Goal: Task Accomplishment & Management: Use online tool/utility

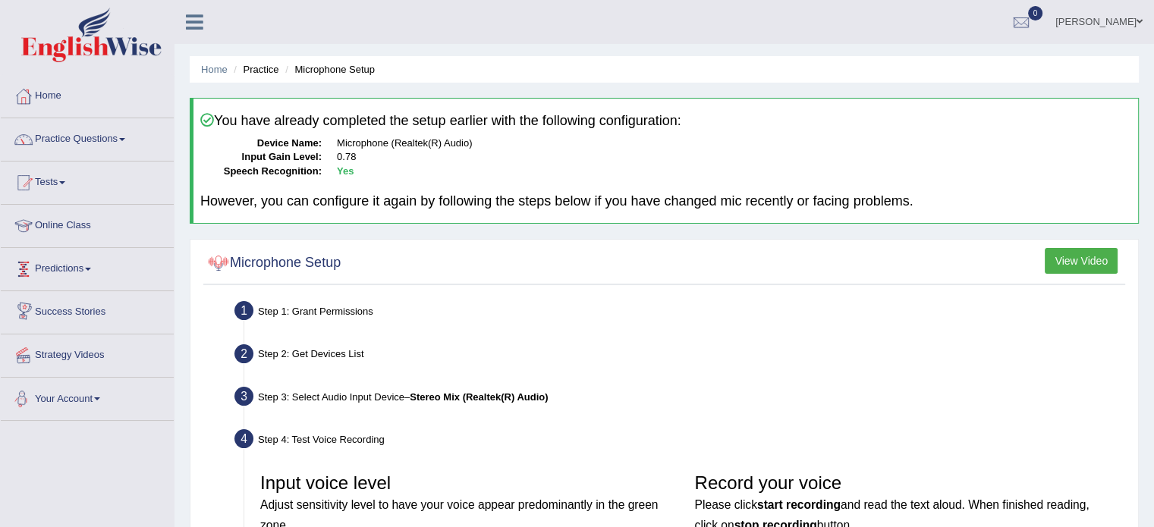
click at [81, 404] on link "Your Account" at bounding box center [87, 397] width 173 height 38
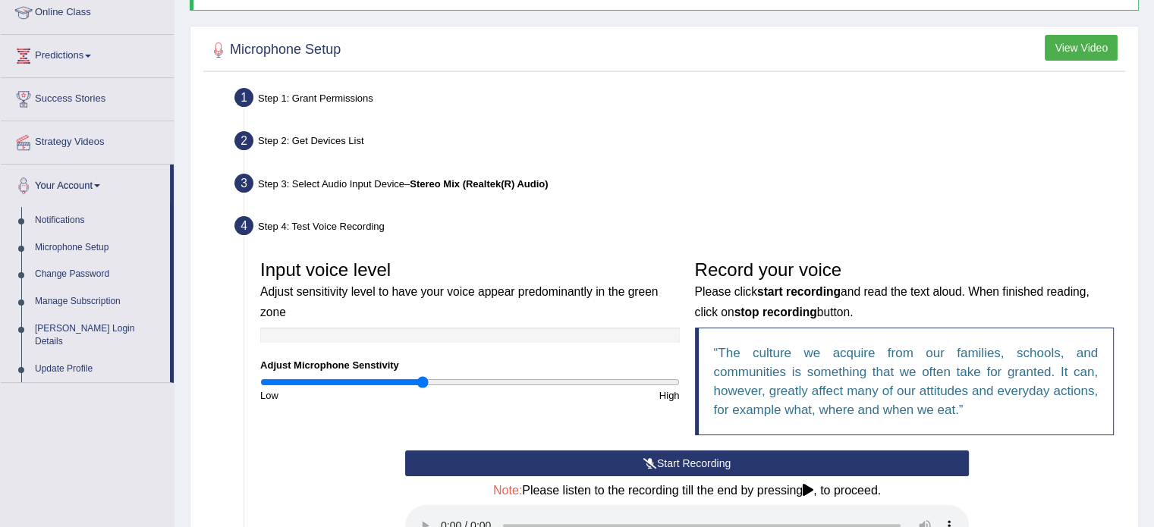
scroll to position [228, 0]
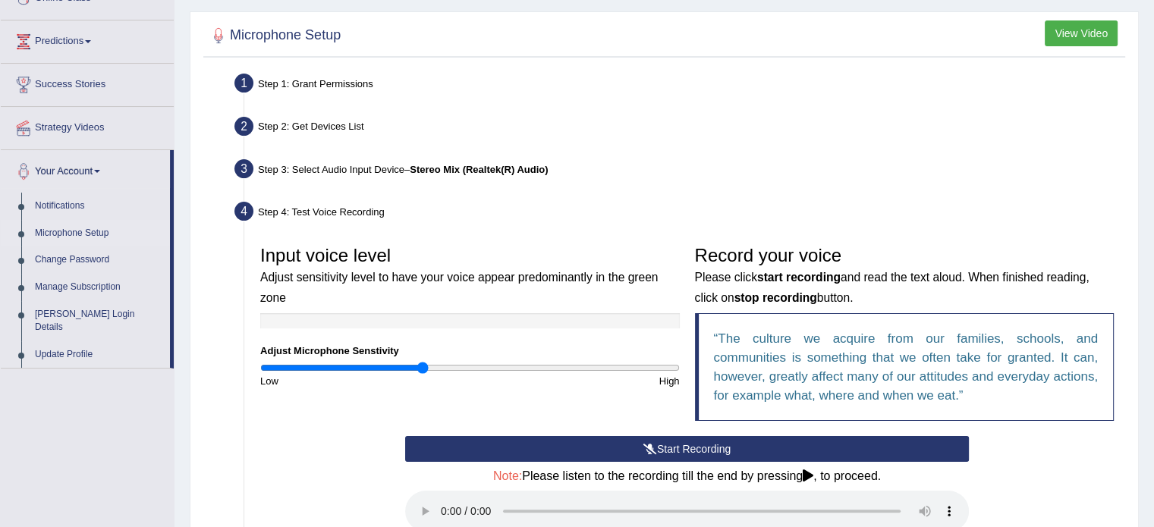
click at [73, 230] on link "Microphone Setup" at bounding box center [99, 233] width 142 height 27
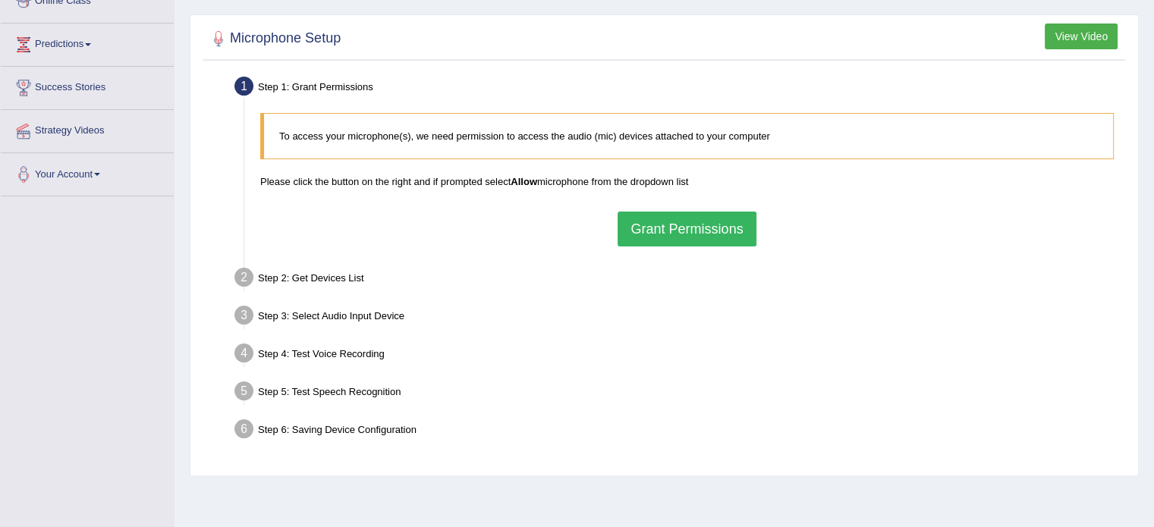
scroll to position [228, 0]
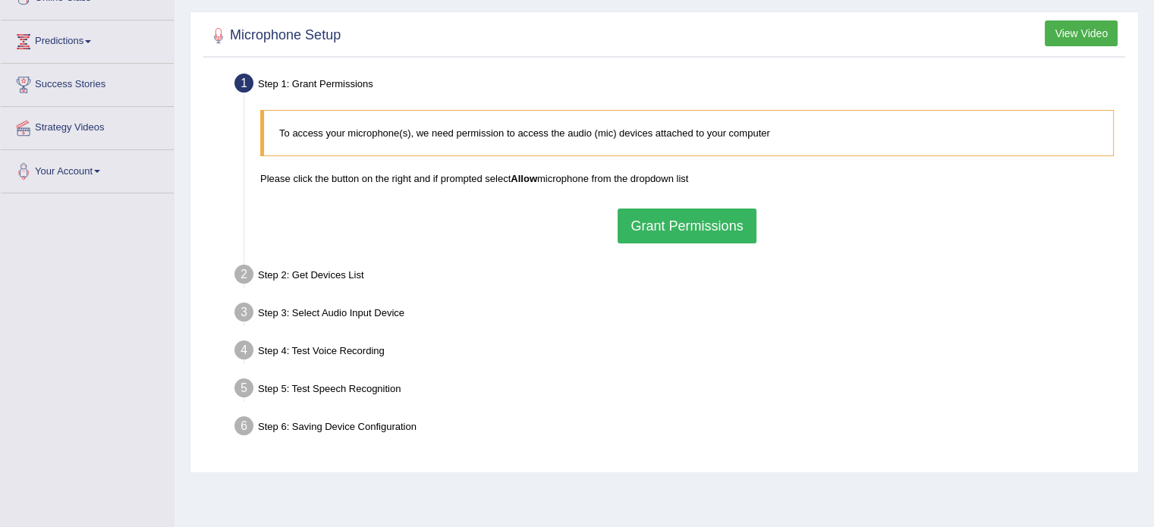
drag, startPoint x: 740, startPoint y: 215, endPoint x: 698, endPoint y: 225, distance: 42.9
click at [698, 225] on button "Grant Permissions" at bounding box center [687, 226] width 138 height 35
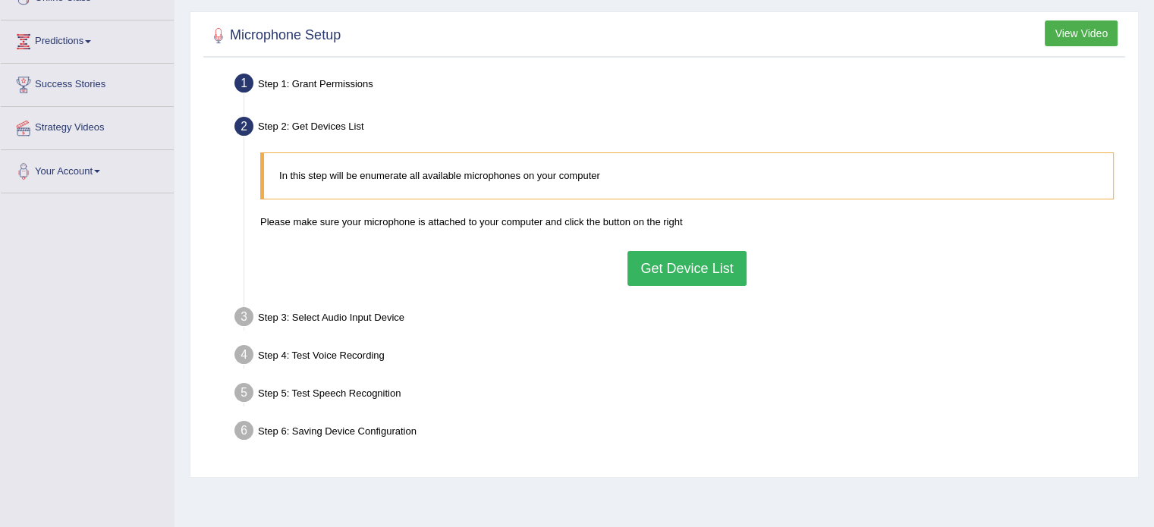
drag, startPoint x: 698, startPoint y: 225, endPoint x: 550, endPoint y: 254, distance: 150.9
click at [550, 254] on div "In this step will be enumerate all available microphones on your computer Pleas…" at bounding box center [687, 219] width 869 height 148
drag, startPoint x: 710, startPoint y: 263, endPoint x: 657, endPoint y: 264, distance: 53.1
click at [657, 264] on button "Get Device List" at bounding box center [687, 268] width 118 height 35
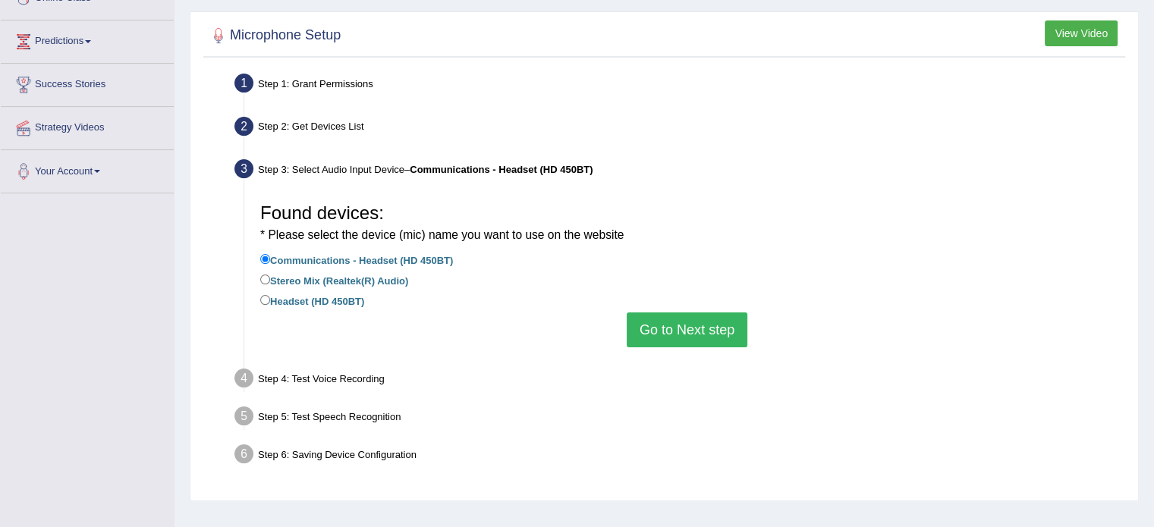
click at [706, 330] on button "Go to Next step" at bounding box center [687, 330] width 121 height 35
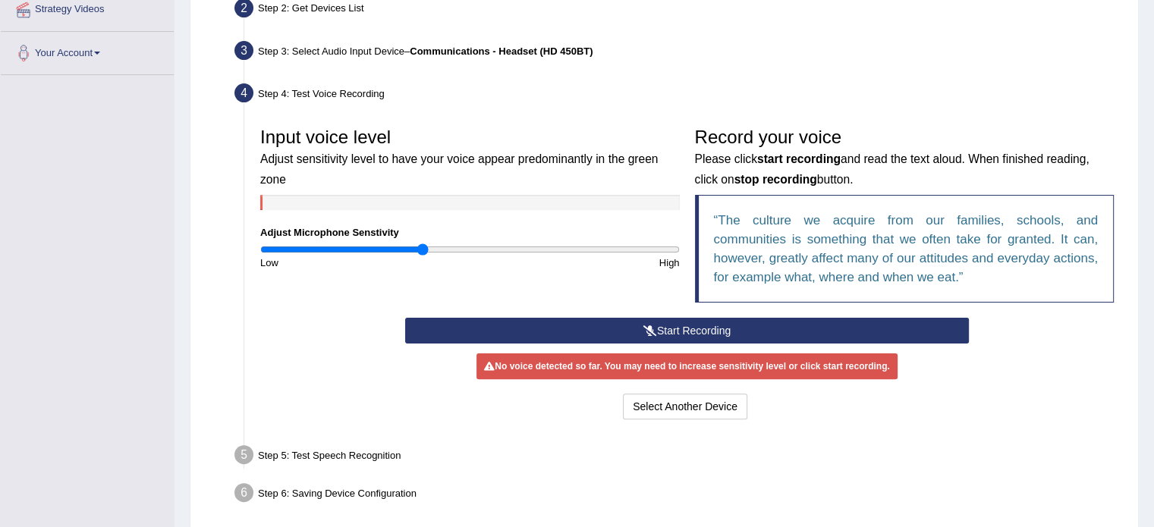
scroll to position [379, 0]
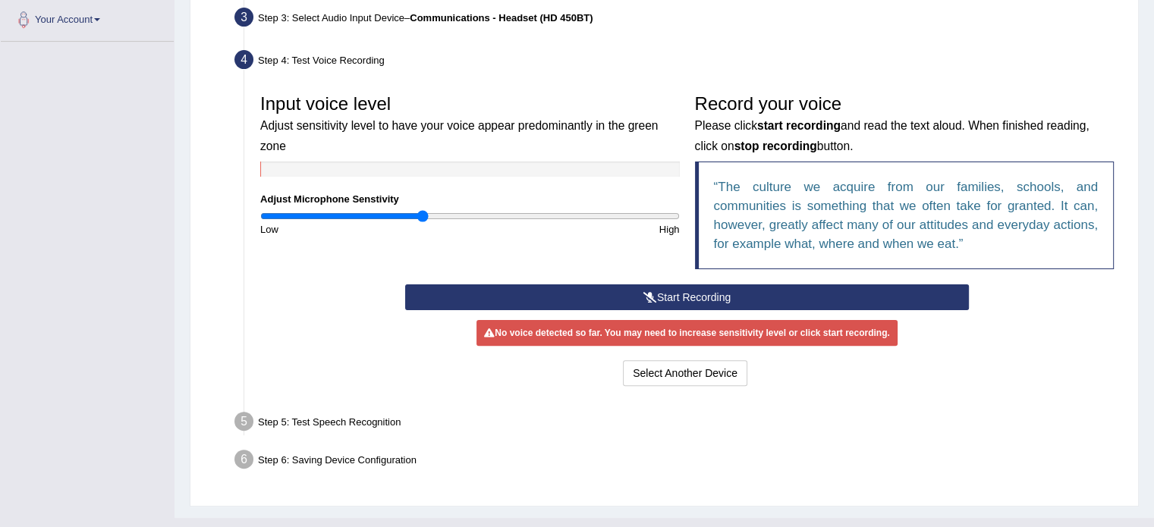
click at [812, 297] on button "Start Recording" at bounding box center [687, 298] width 564 height 26
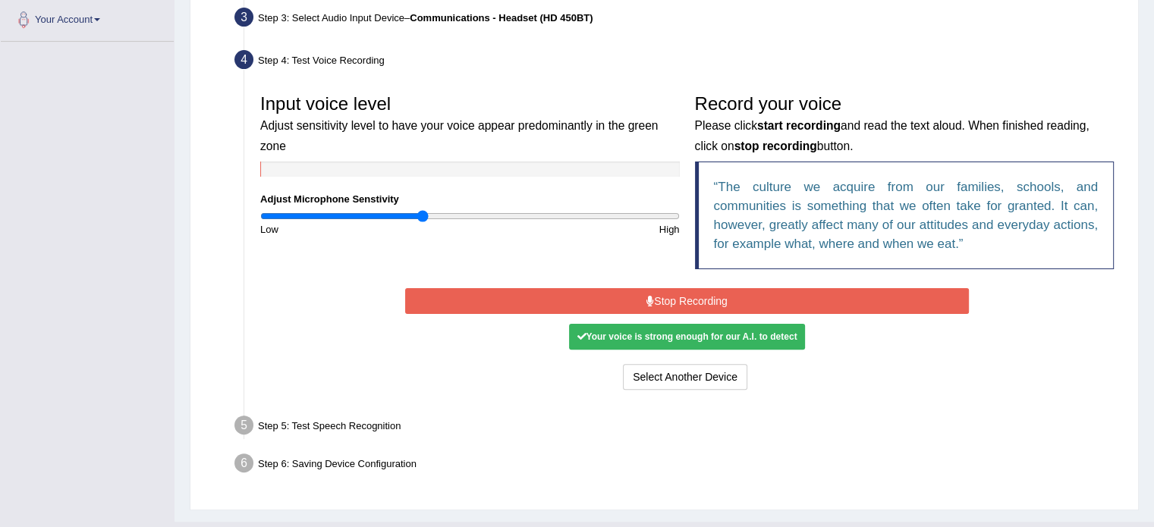
click at [769, 291] on button "Stop Recording" at bounding box center [687, 301] width 564 height 26
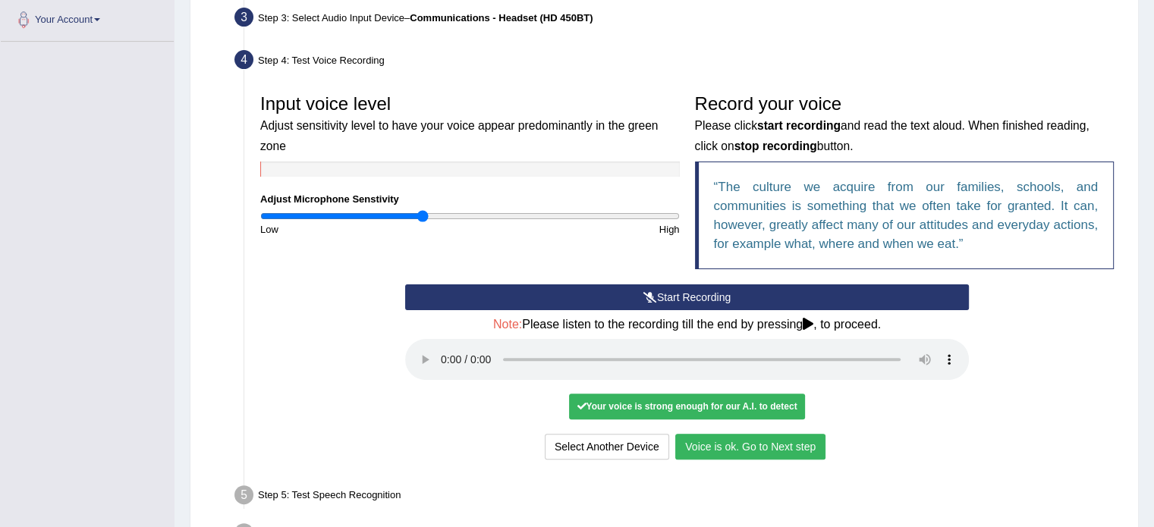
click at [785, 453] on button "Voice is ok. Go to Next step" at bounding box center [750, 447] width 150 height 26
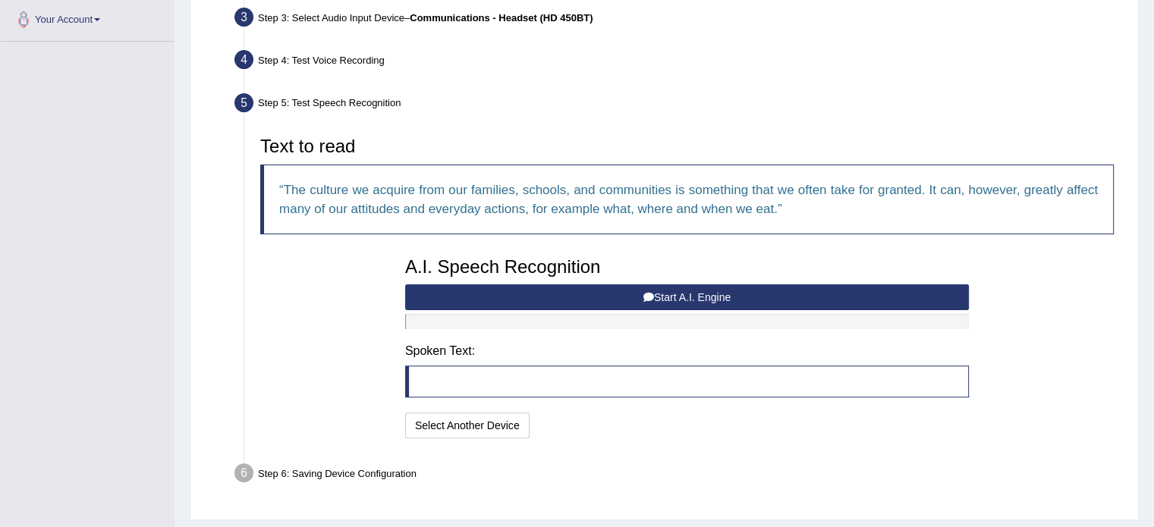
scroll to position [419, 0]
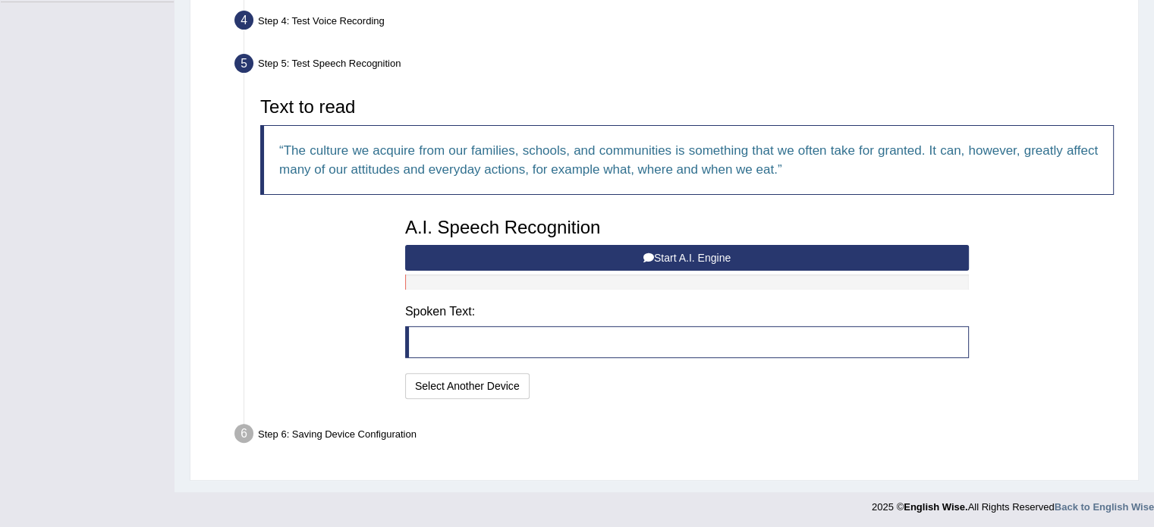
click at [670, 259] on button "Start A.I. Engine" at bounding box center [687, 258] width 564 height 26
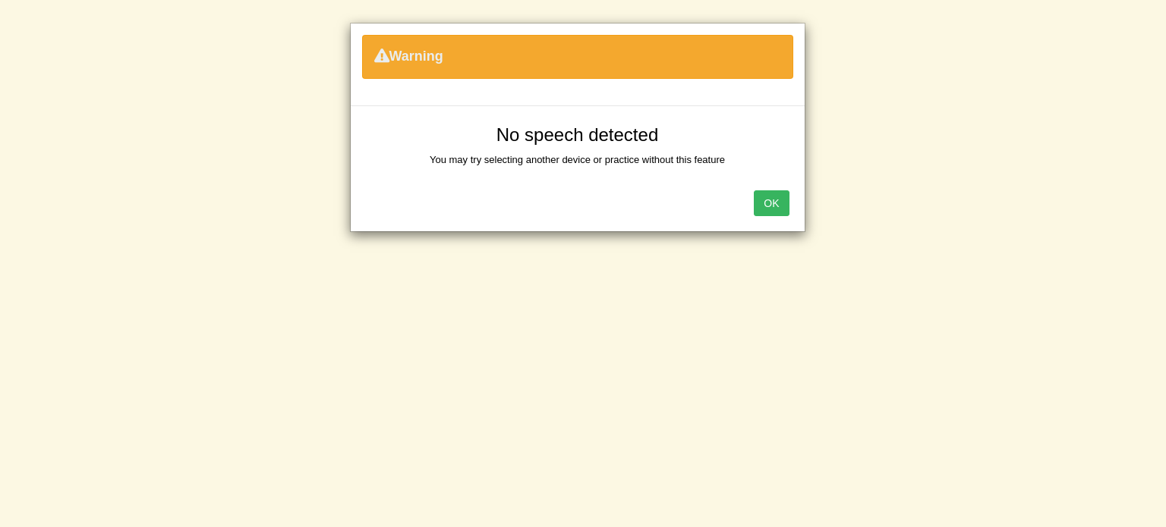
click at [783, 206] on button "OK" at bounding box center [771, 203] width 35 height 26
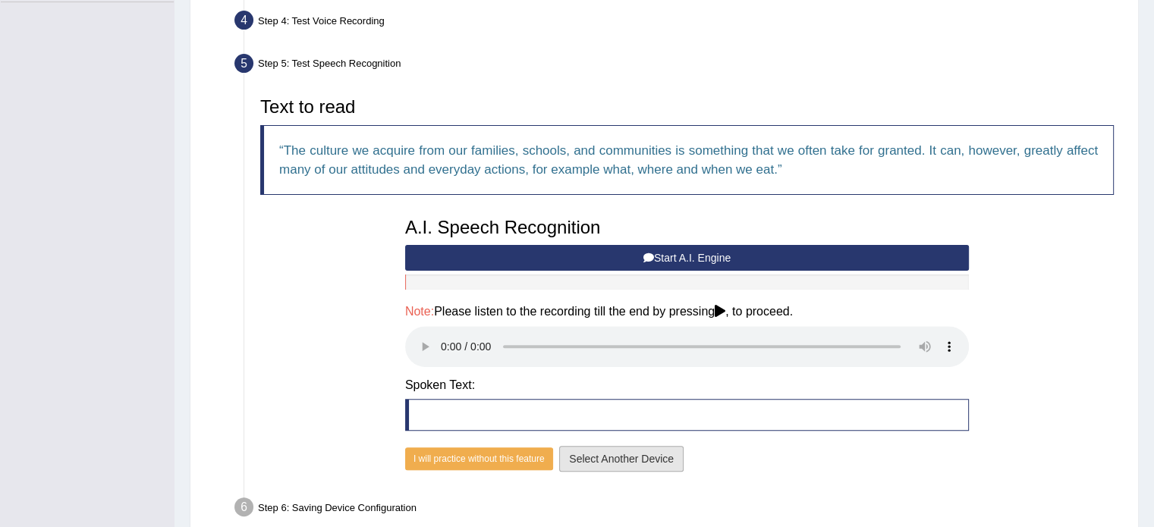
click at [621, 455] on button "Select Another Device" at bounding box center [621, 459] width 124 height 26
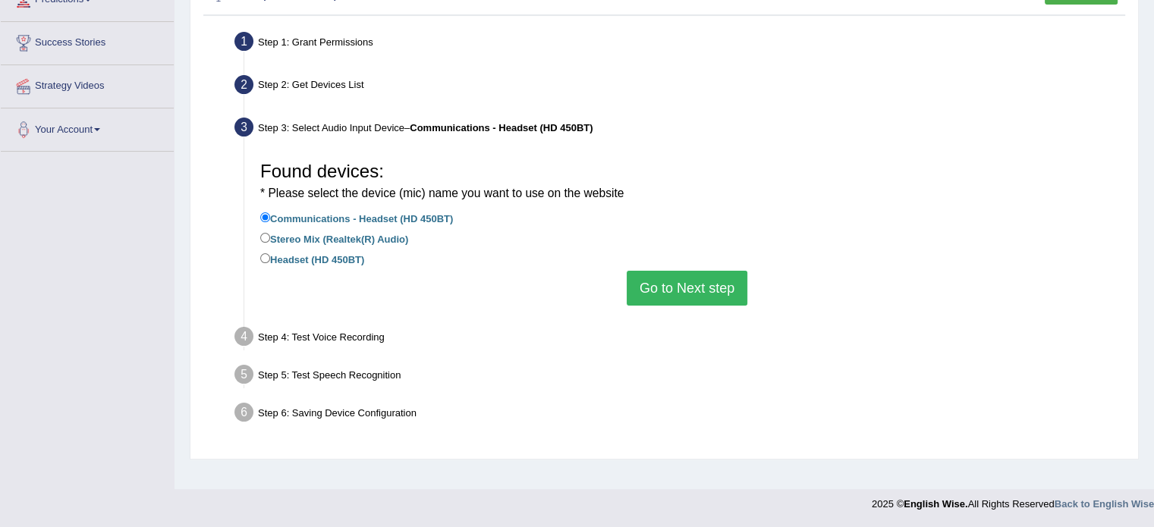
scroll to position [269, 0]
click at [261, 259] on input "Headset (HD 450BT)" at bounding box center [265, 258] width 10 height 10
radio input "true"
click at [670, 283] on button "Go to Next step" at bounding box center [687, 288] width 121 height 35
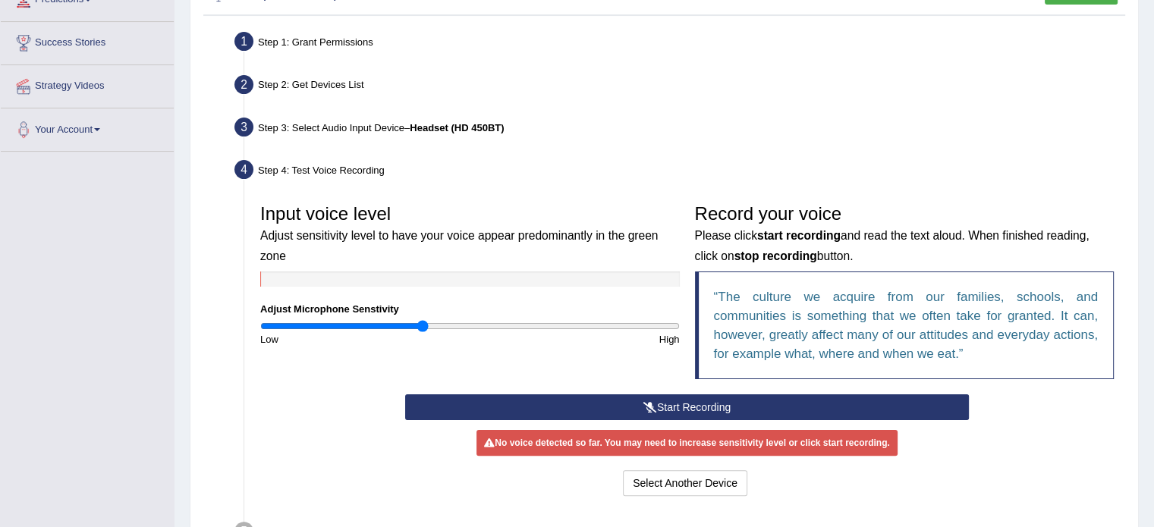
click at [769, 411] on button "Start Recording" at bounding box center [687, 408] width 564 height 26
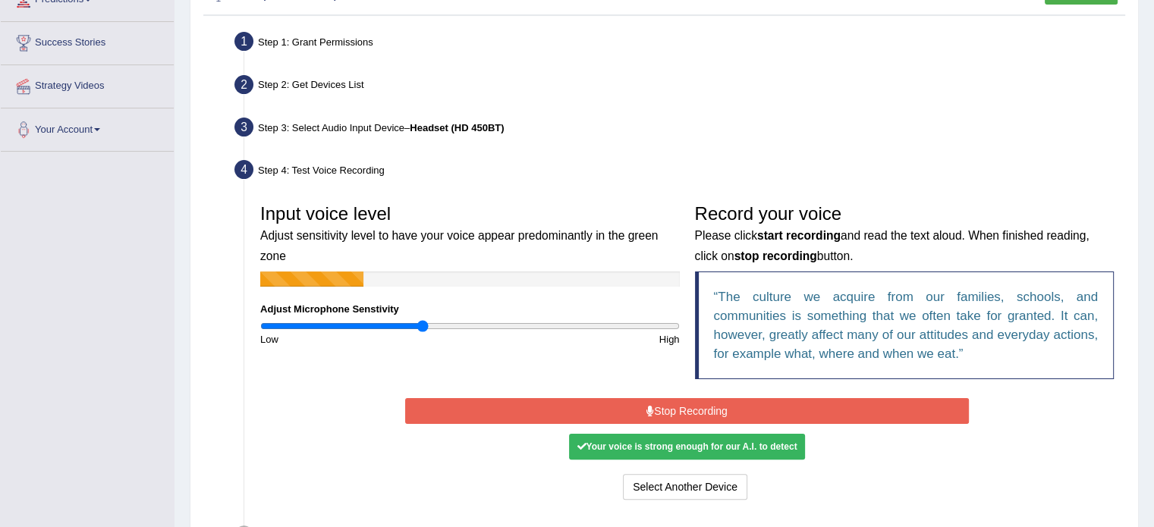
click at [771, 406] on button "Stop Recording" at bounding box center [687, 411] width 564 height 26
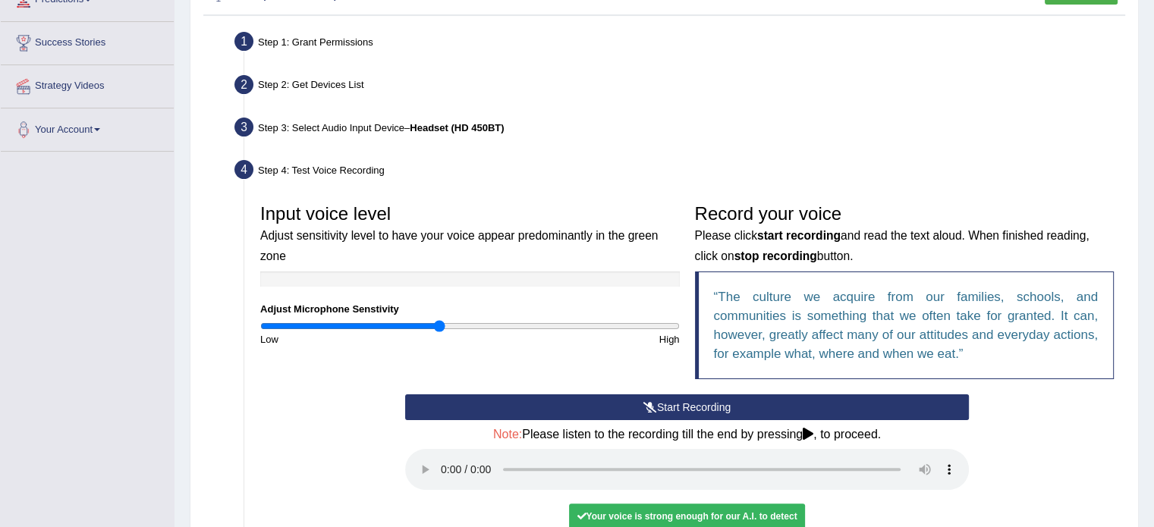
click at [439, 324] on input "range" at bounding box center [470, 326] width 420 height 12
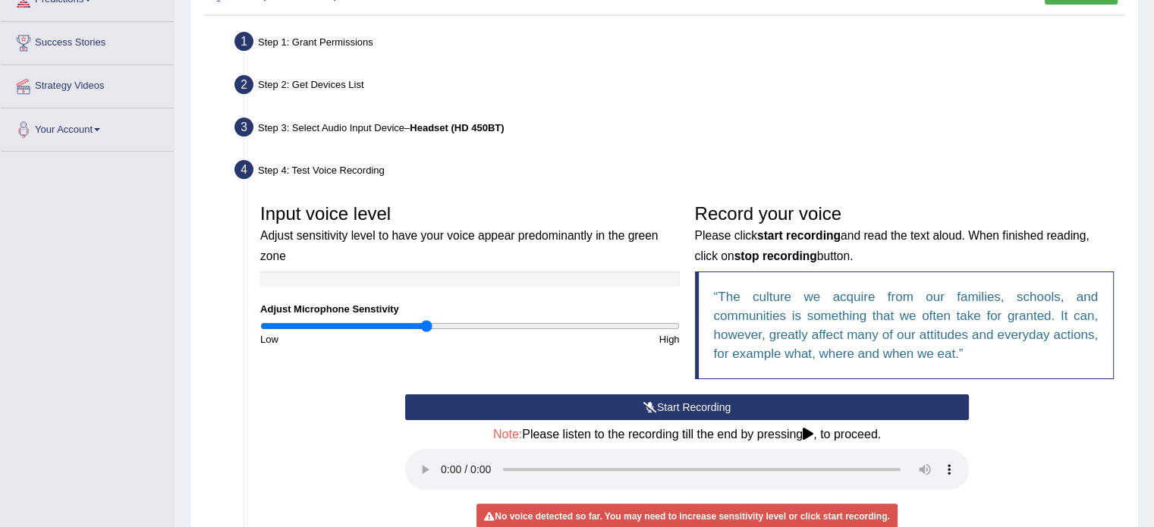
click at [426, 326] on input "range" at bounding box center [470, 326] width 420 height 12
click at [459, 324] on input "range" at bounding box center [470, 326] width 420 height 12
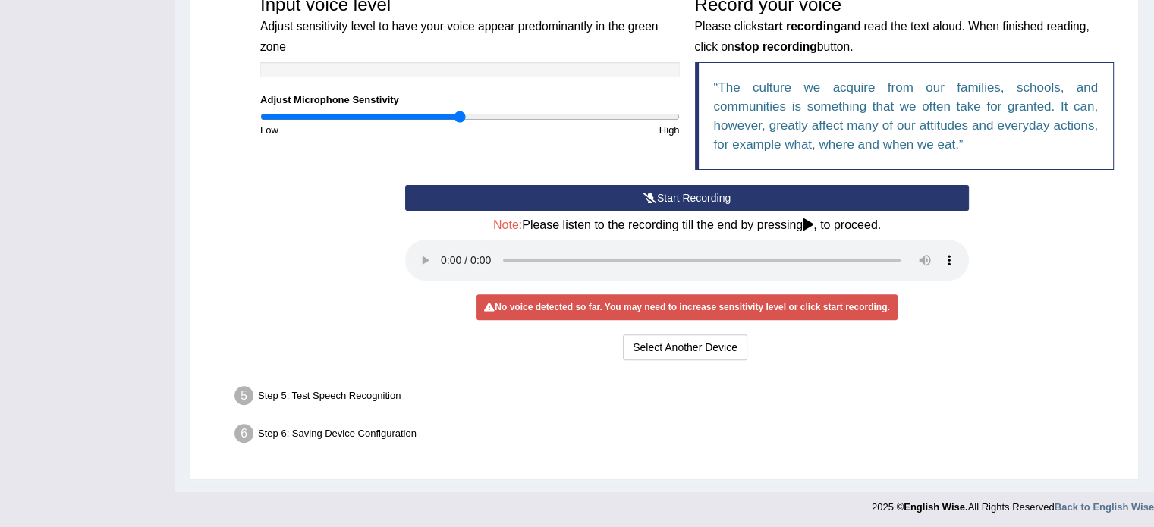
scroll to position [480, 0]
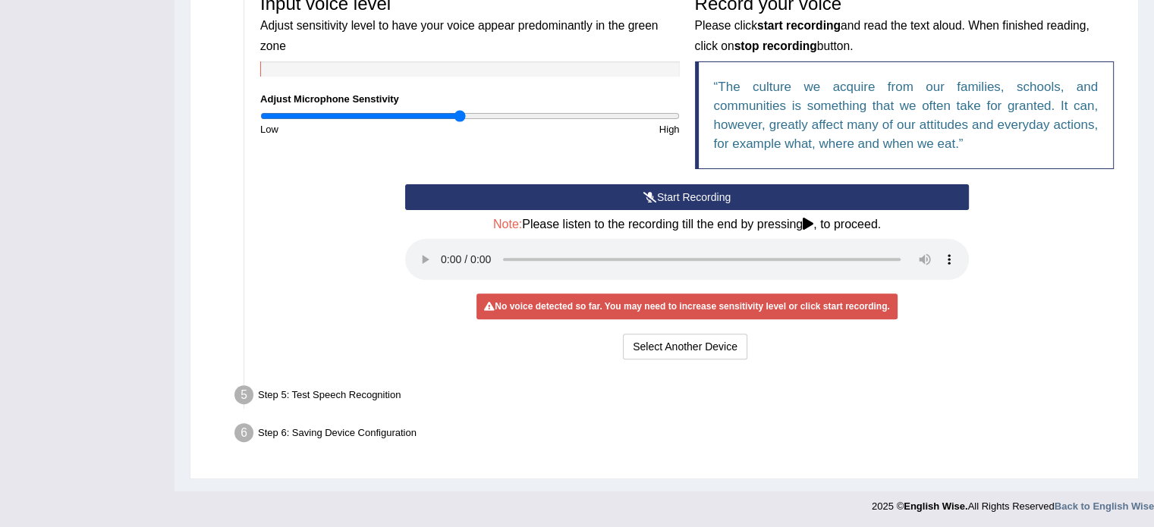
click at [622, 205] on button "Start Recording" at bounding box center [687, 197] width 564 height 26
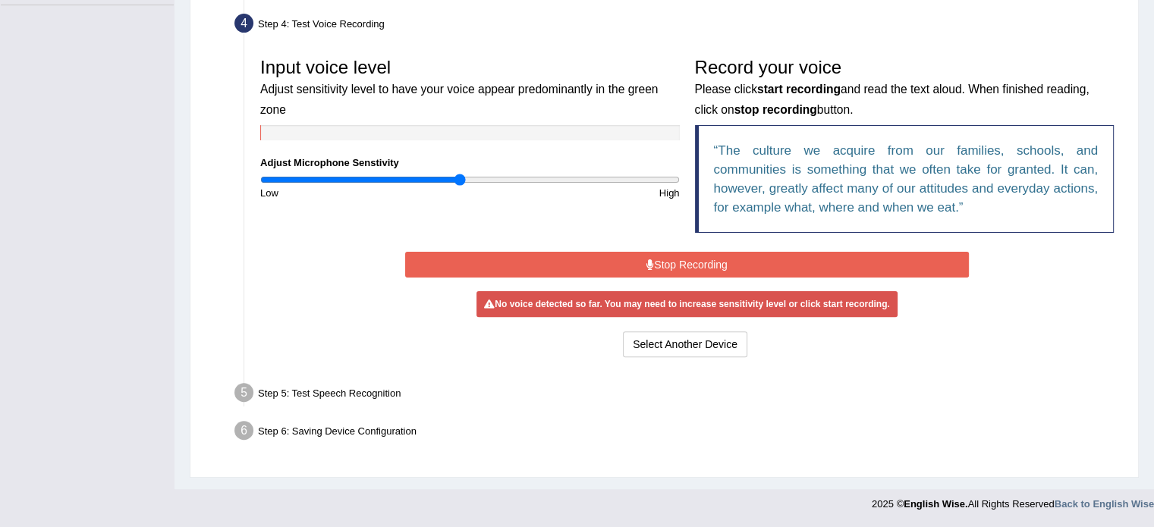
scroll to position [410, 0]
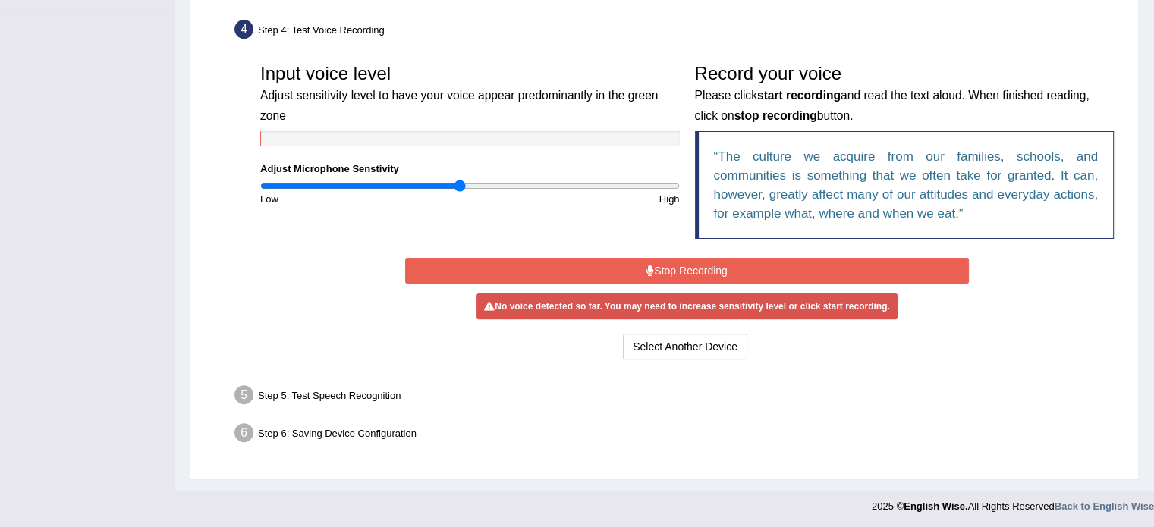
click at [739, 270] on button "Stop Recording" at bounding box center [687, 271] width 564 height 26
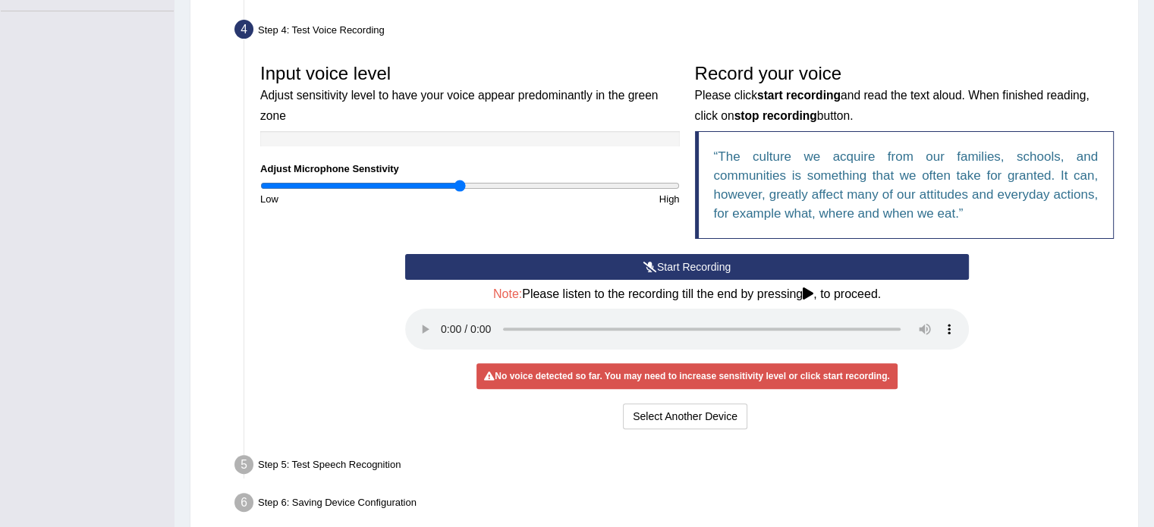
click at [704, 269] on button "Start Recording" at bounding box center [687, 267] width 564 height 26
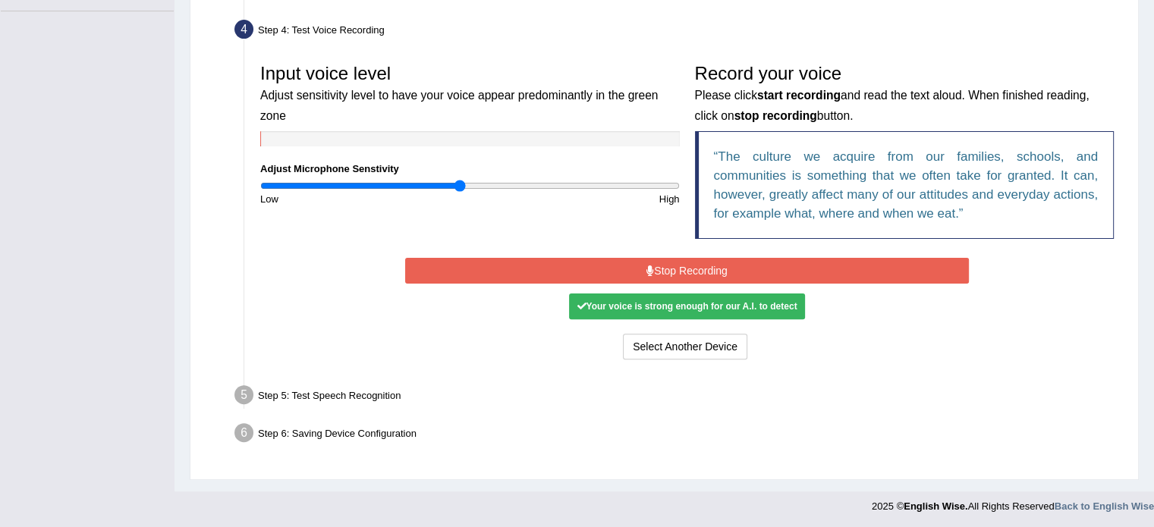
click at [707, 270] on button "Stop Recording" at bounding box center [687, 271] width 564 height 26
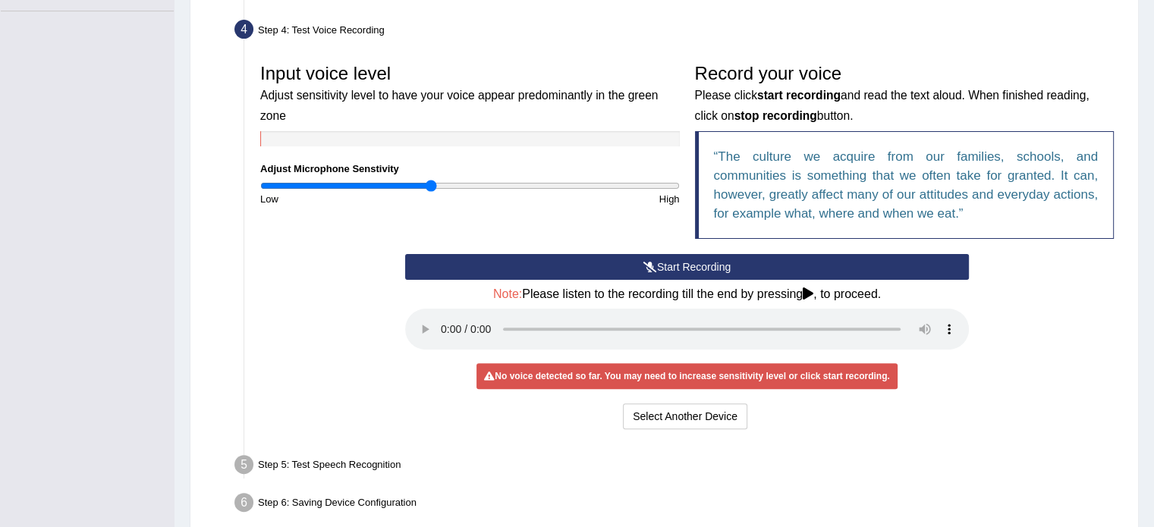
click at [430, 184] on input "range" at bounding box center [470, 186] width 420 height 12
click at [728, 266] on button "Start Recording" at bounding box center [687, 267] width 564 height 26
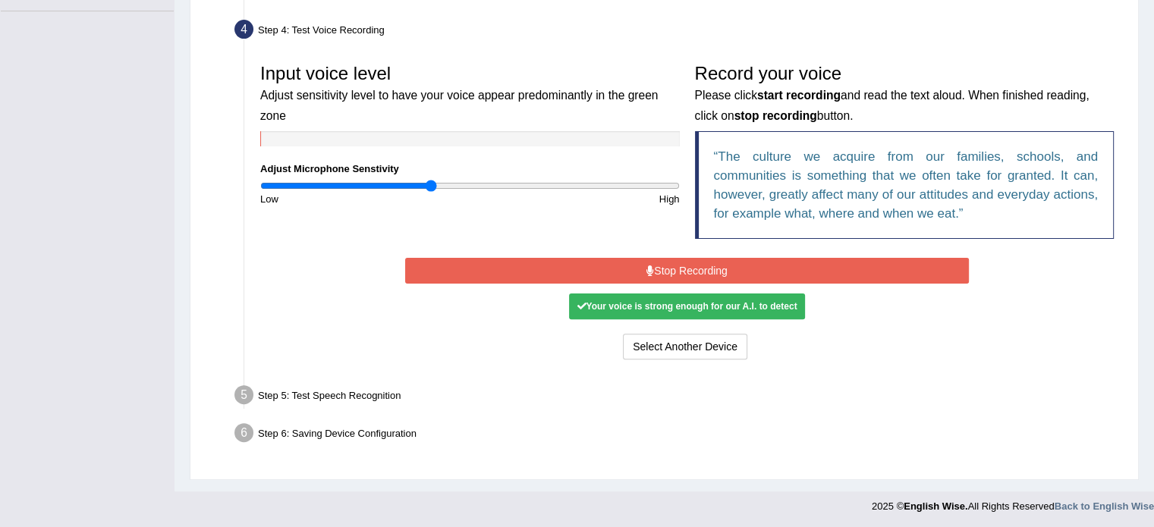
click at [726, 267] on button "Stop Recording" at bounding box center [687, 271] width 564 height 26
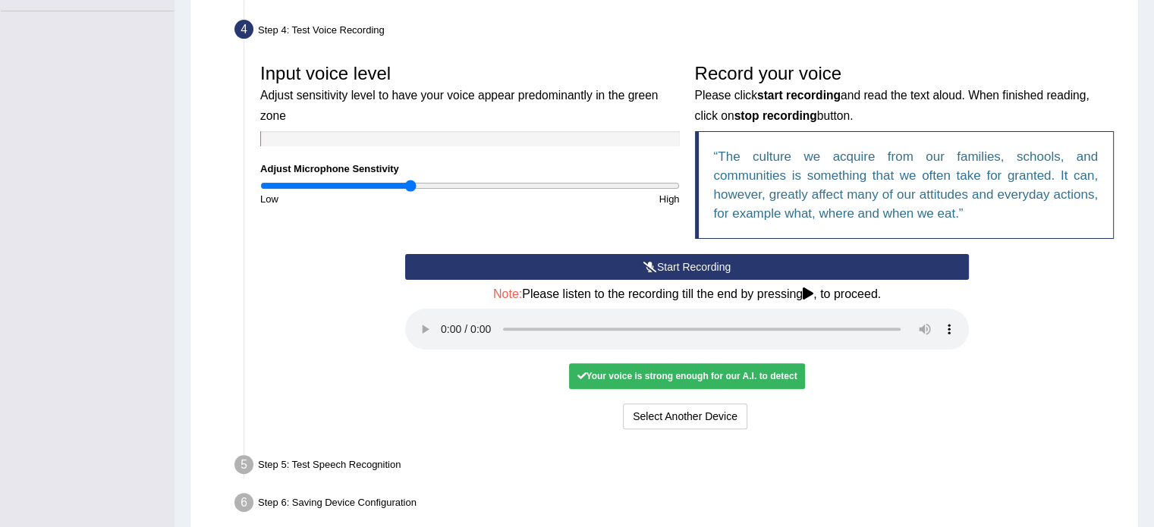
click at [411, 185] on input "range" at bounding box center [470, 186] width 420 height 12
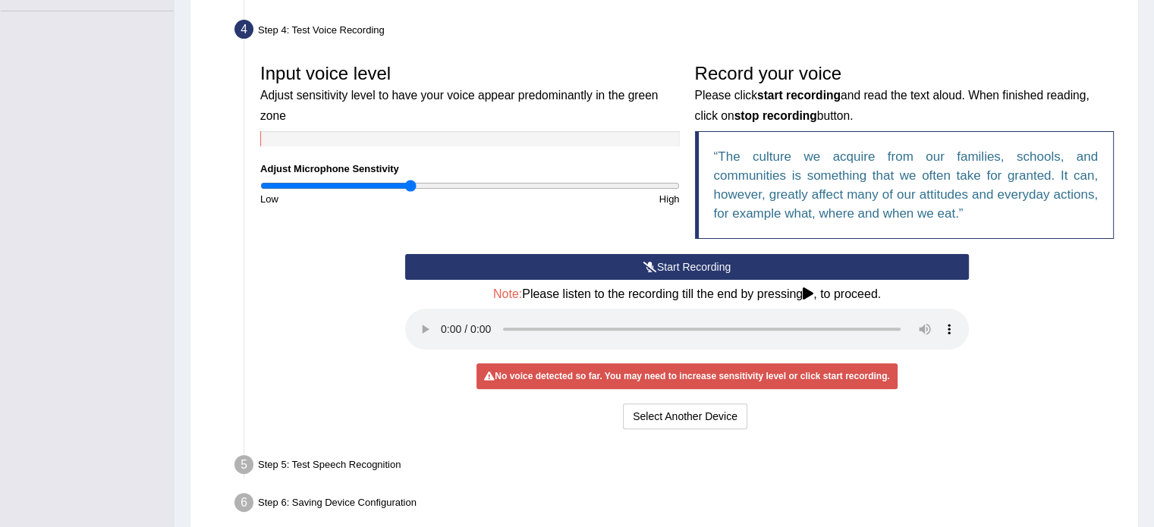
click at [590, 271] on button "Start Recording" at bounding box center [687, 267] width 564 height 26
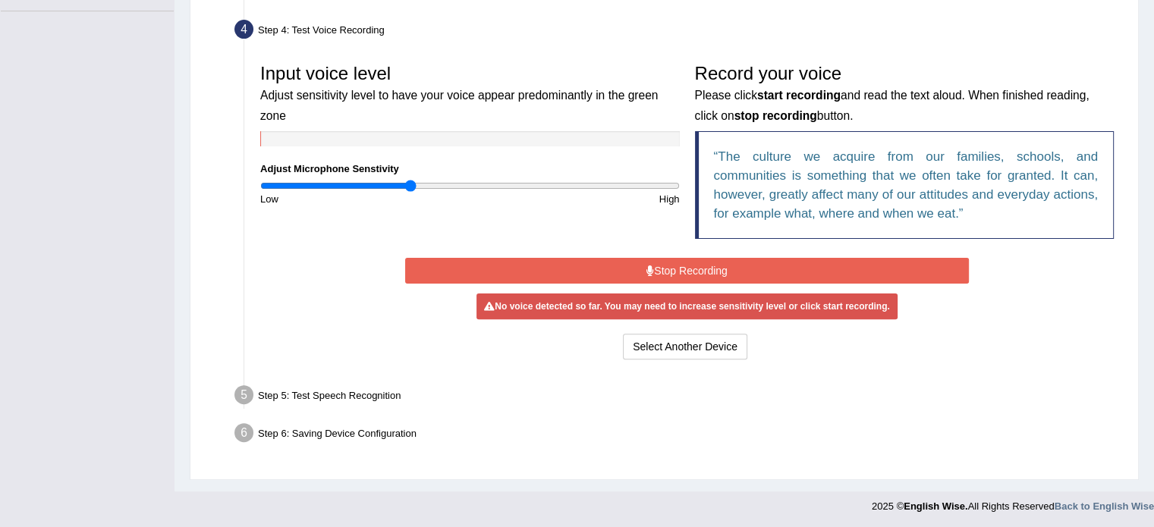
click at [709, 265] on button "Stop Recording" at bounding box center [687, 271] width 564 height 26
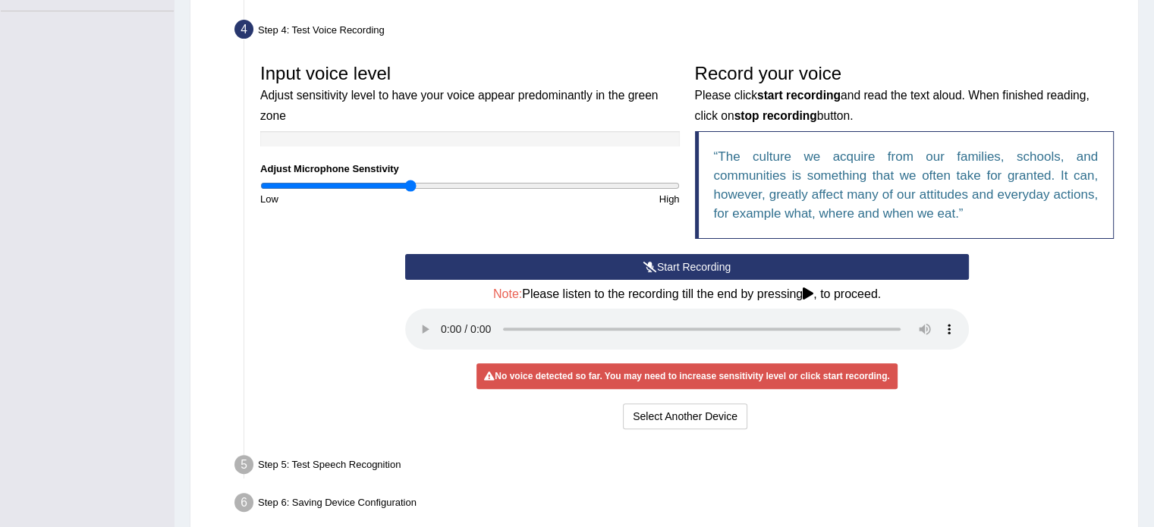
click at [709, 265] on button "Start Recording" at bounding box center [687, 267] width 564 height 26
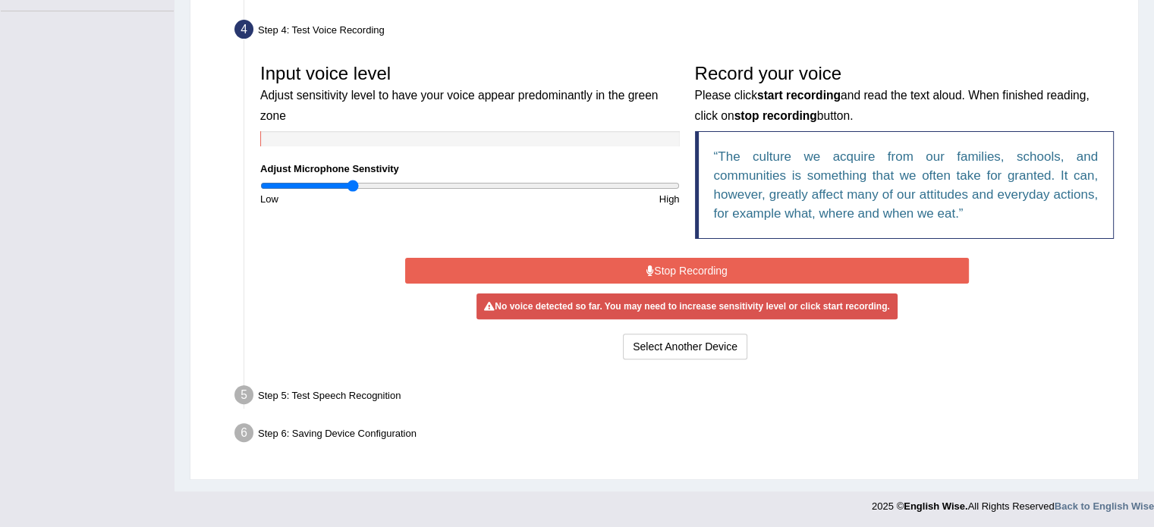
click at [354, 181] on input "range" at bounding box center [470, 186] width 420 height 12
click at [700, 275] on button "Stop Recording" at bounding box center [687, 271] width 564 height 26
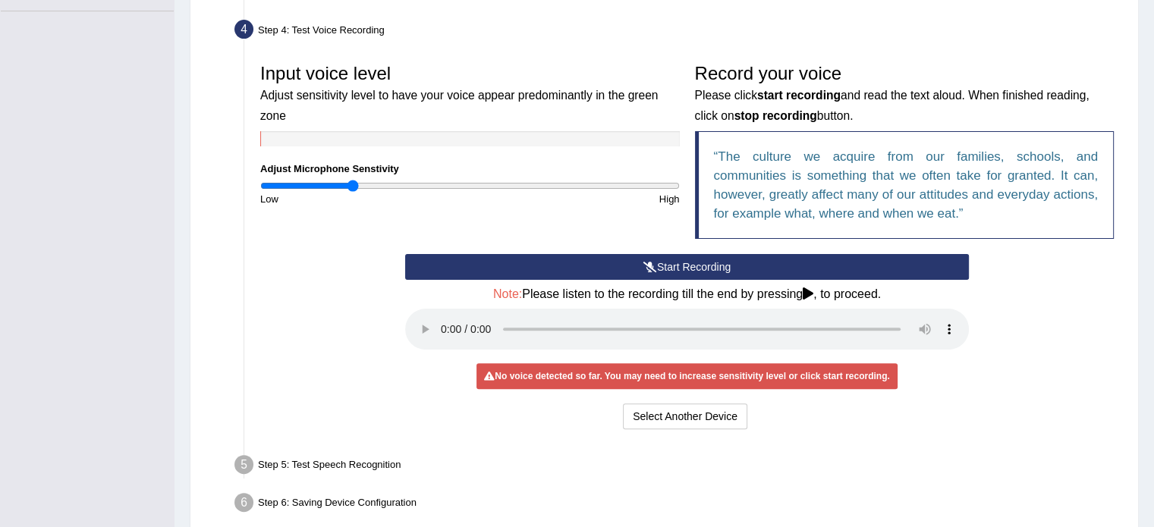
click at [701, 269] on button "Start Recording" at bounding box center [687, 267] width 564 height 26
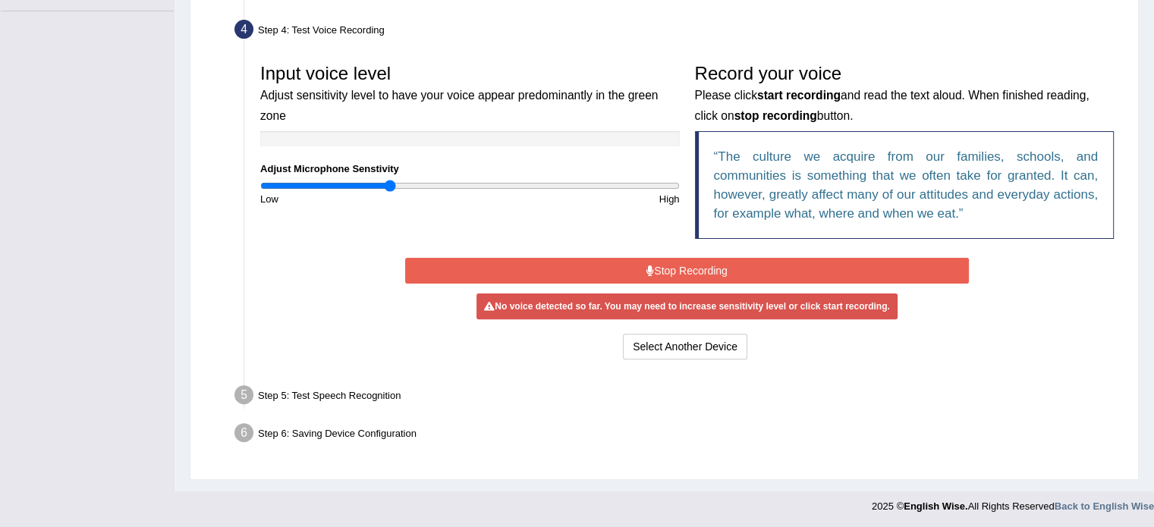
type input "0.62"
click at [389, 180] on input "range" at bounding box center [470, 186] width 420 height 12
click at [605, 274] on button "Stop Recording" at bounding box center [687, 271] width 564 height 26
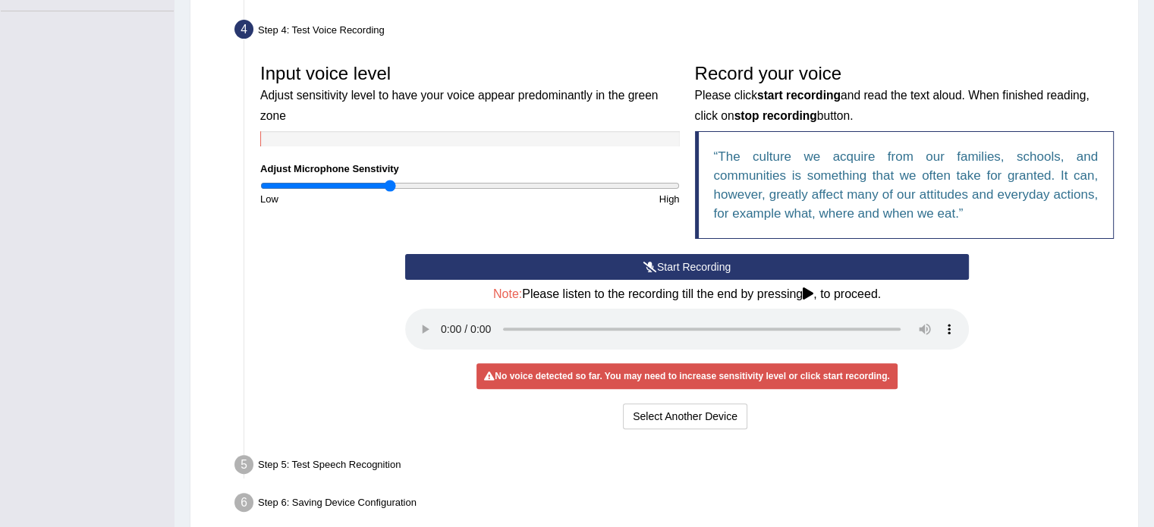
click at [605, 274] on button "Start Recording" at bounding box center [687, 267] width 564 height 26
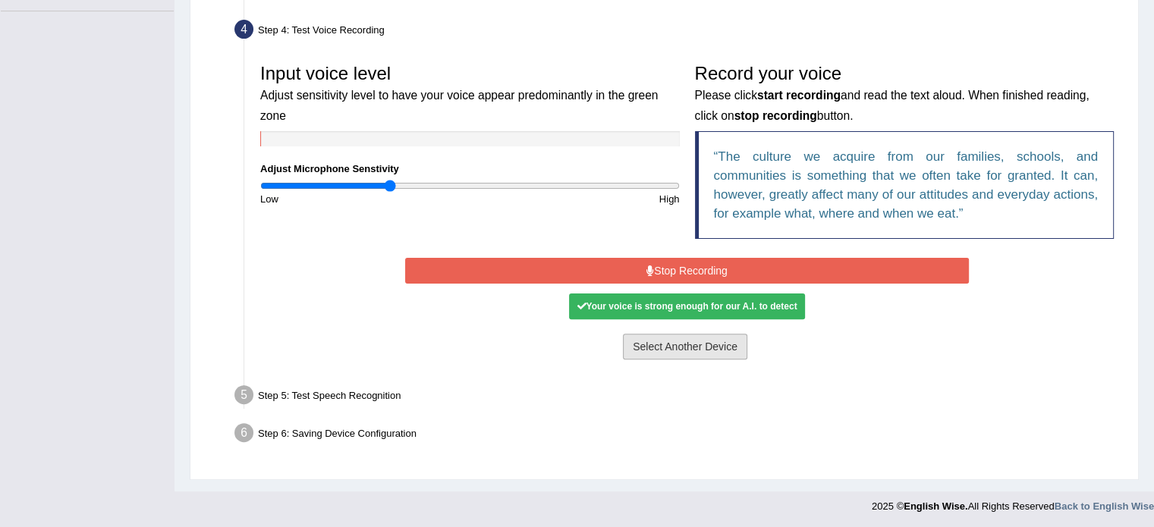
click at [672, 341] on button "Select Another Device" at bounding box center [685, 347] width 124 height 26
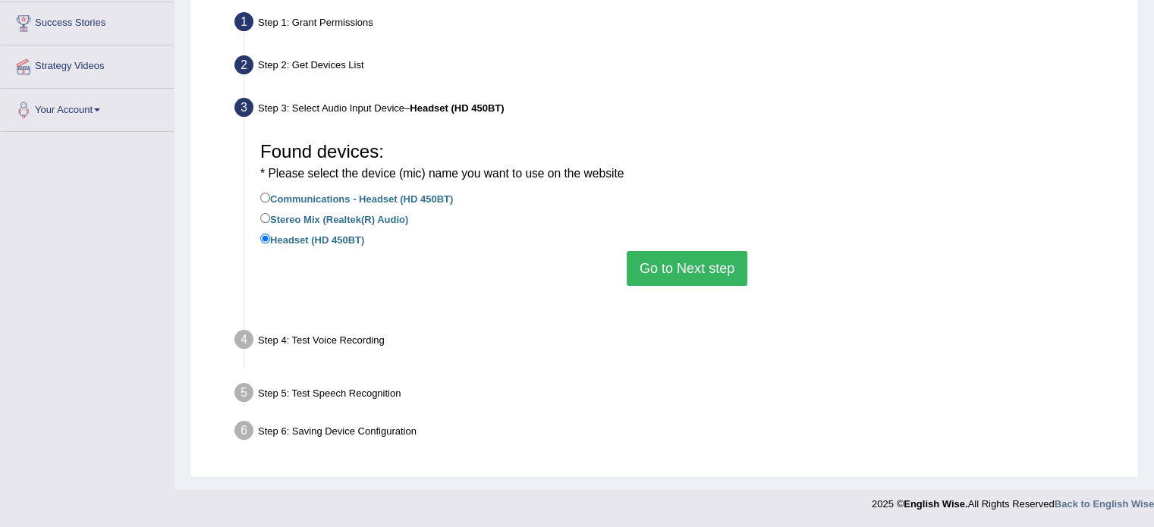
scroll to position [269, 0]
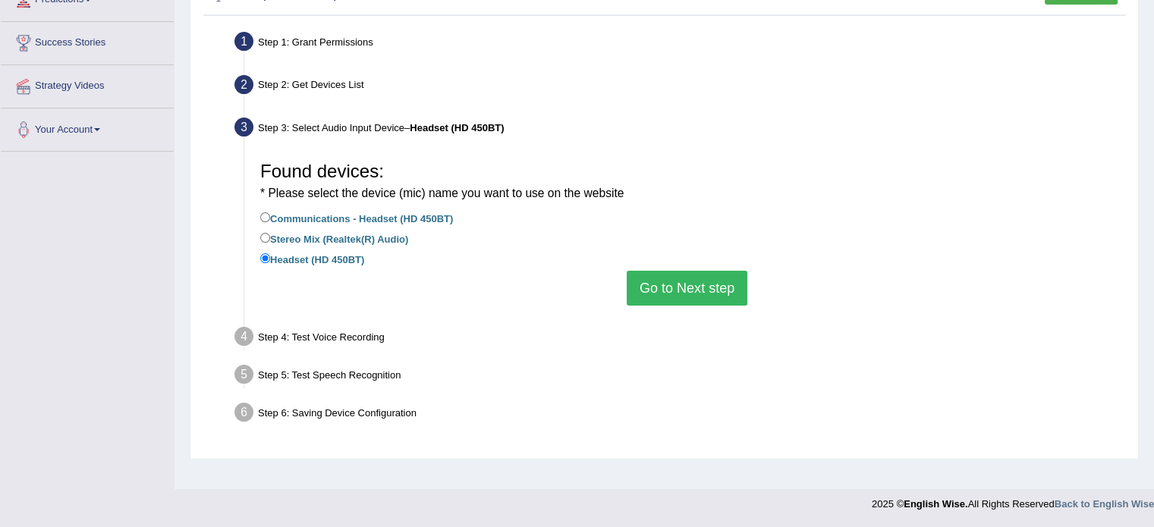
click at [650, 294] on button "Go to Next step" at bounding box center [687, 288] width 121 height 35
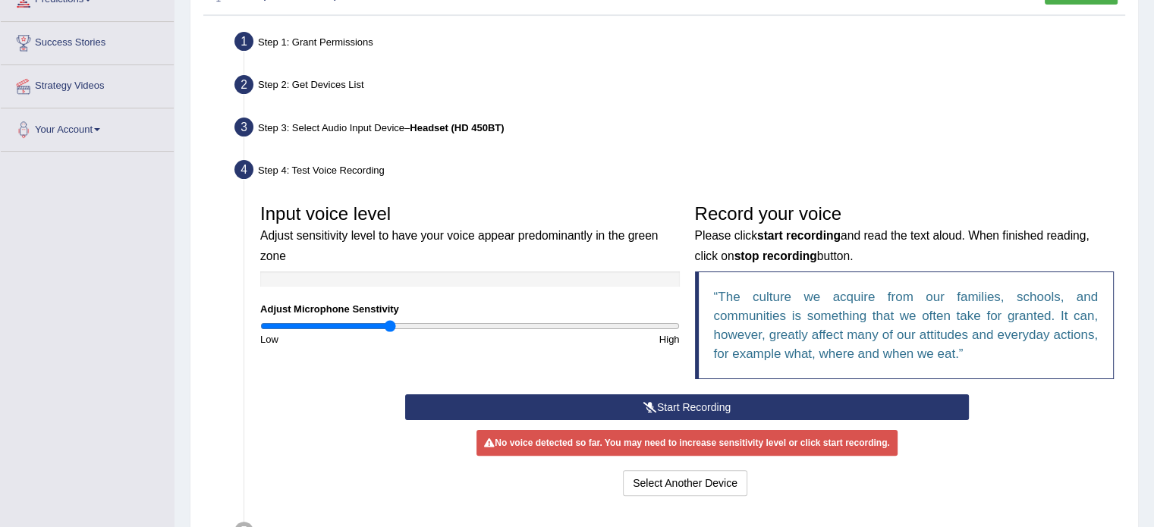
click at [696, 403] on button "Start Recording" at bounding box center [687, 408] width 564 height 26
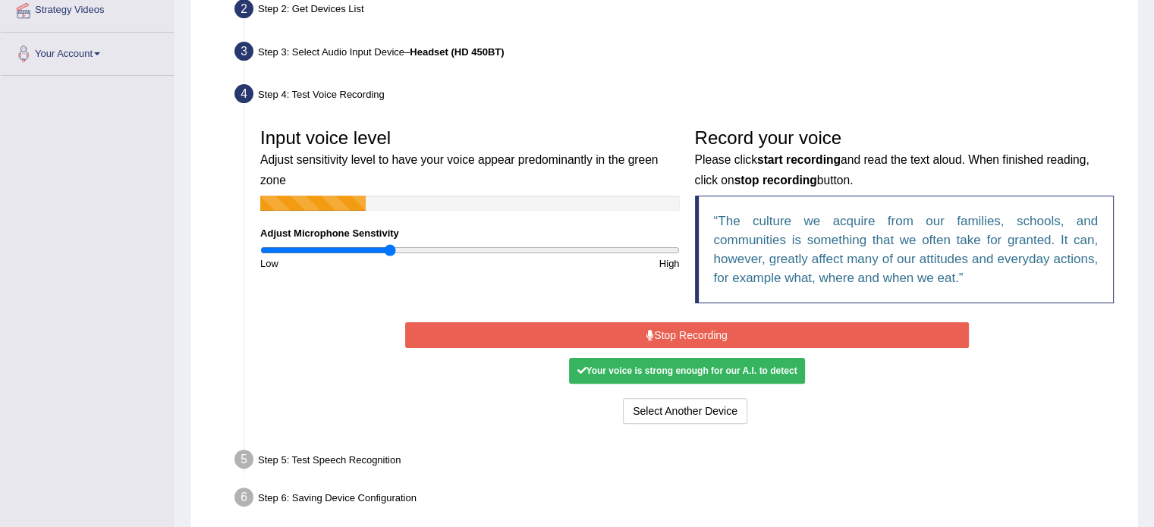
scroll to position [410, 0]
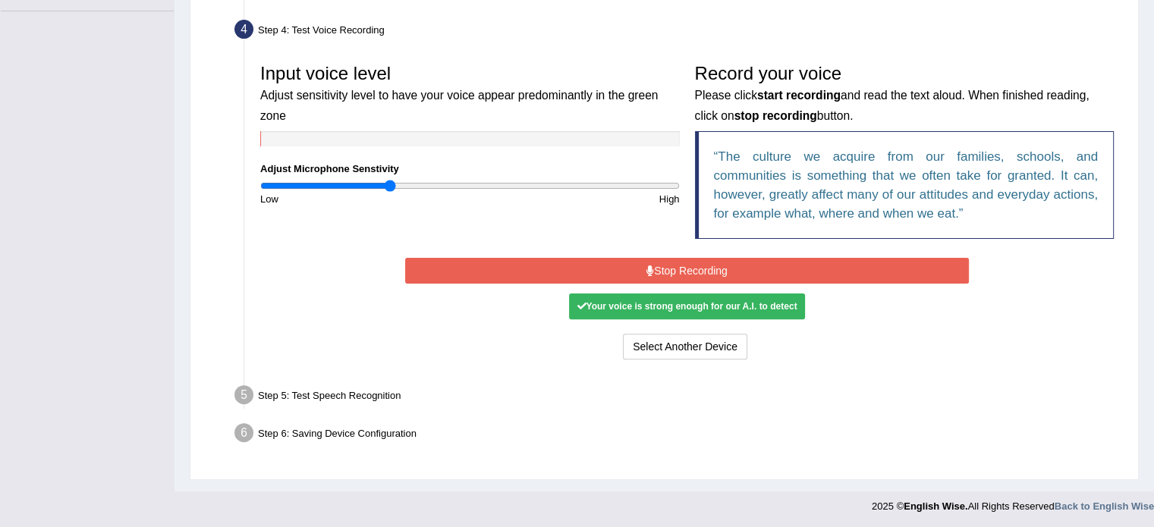
click at [763, 278] on button "Stop Recording" at bounding box center [687, 271] width 564 height 26
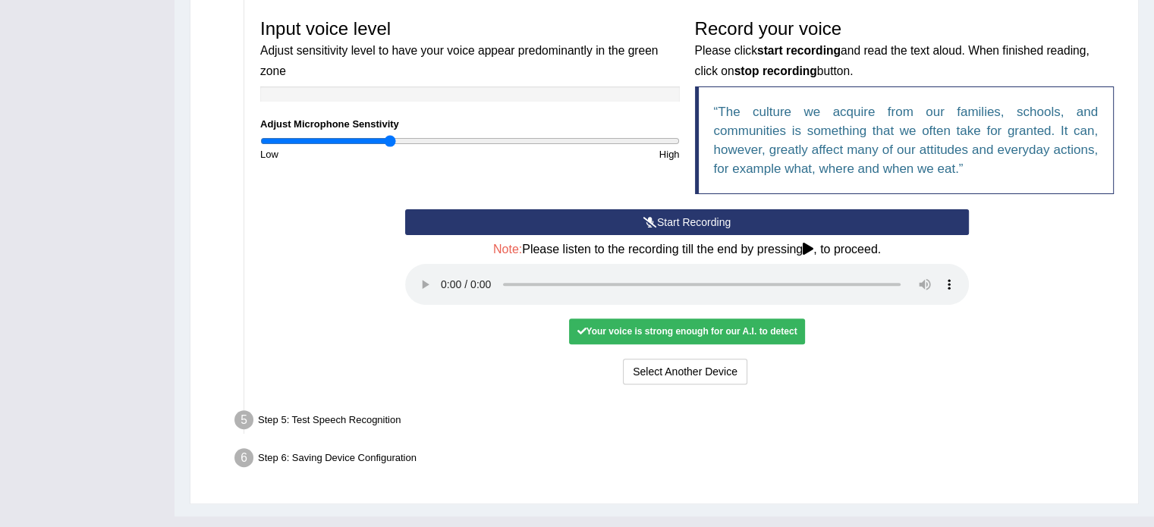
scroll to position [480, 0]
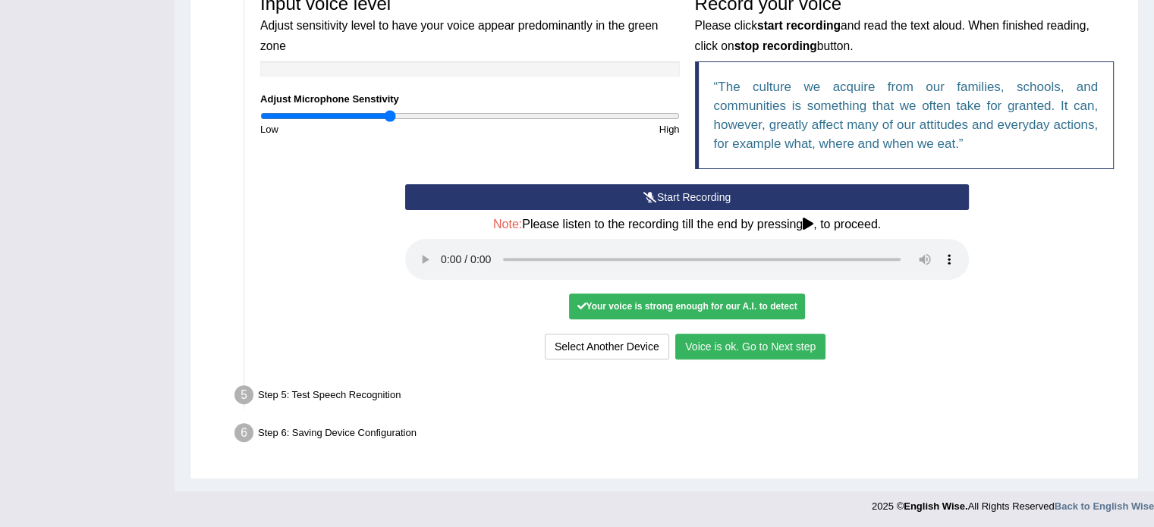
click at [801, 343] on button "Voice is ok. Go to Next step" at bounding box center [750, 347] width 150 height 26
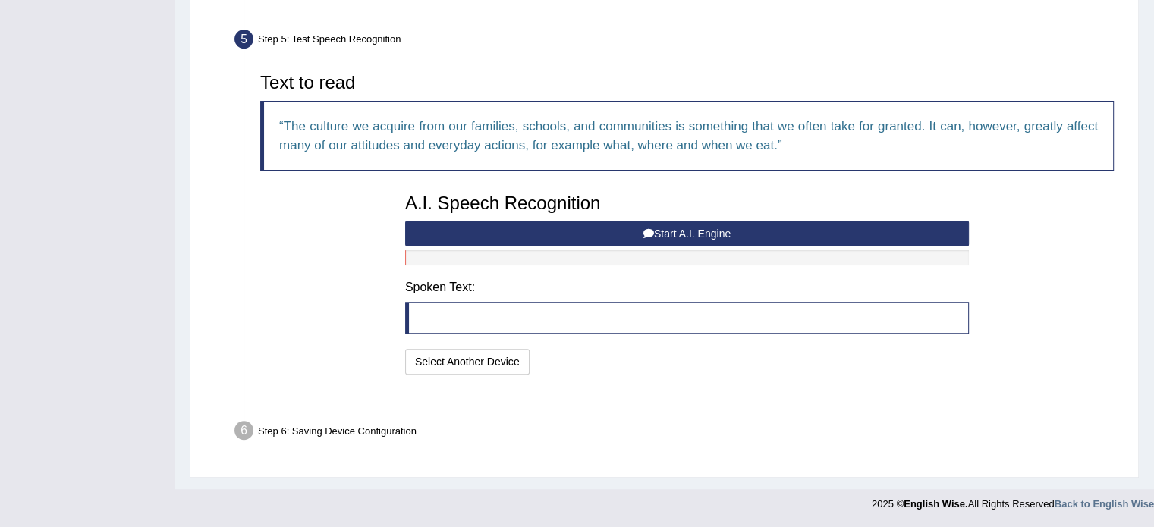
scroll to position [419, 0]
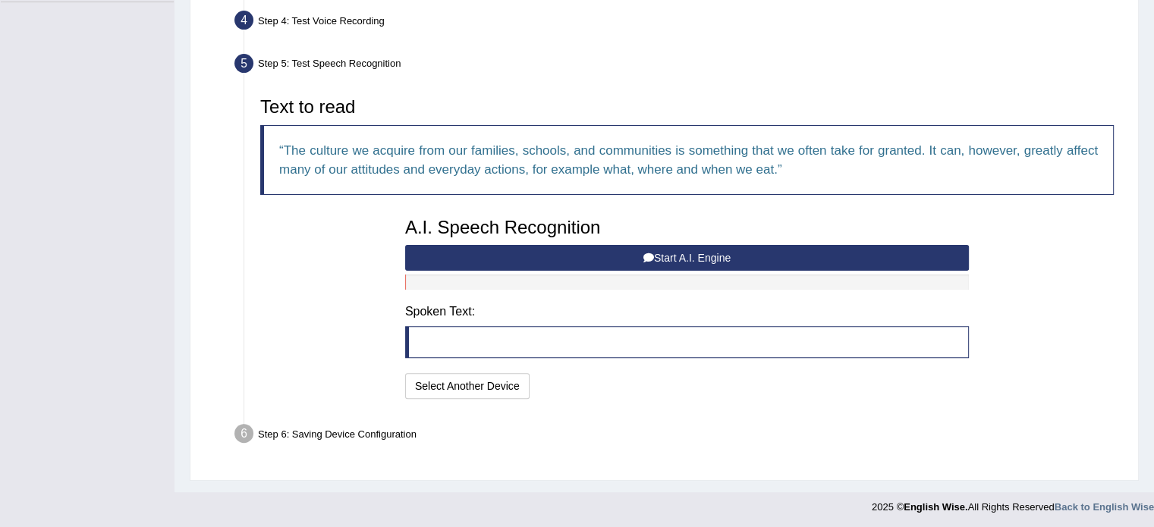
click at [650, 263] on button "Start A.I. Engine" at bounding box center [687, 258] width 564 height 26
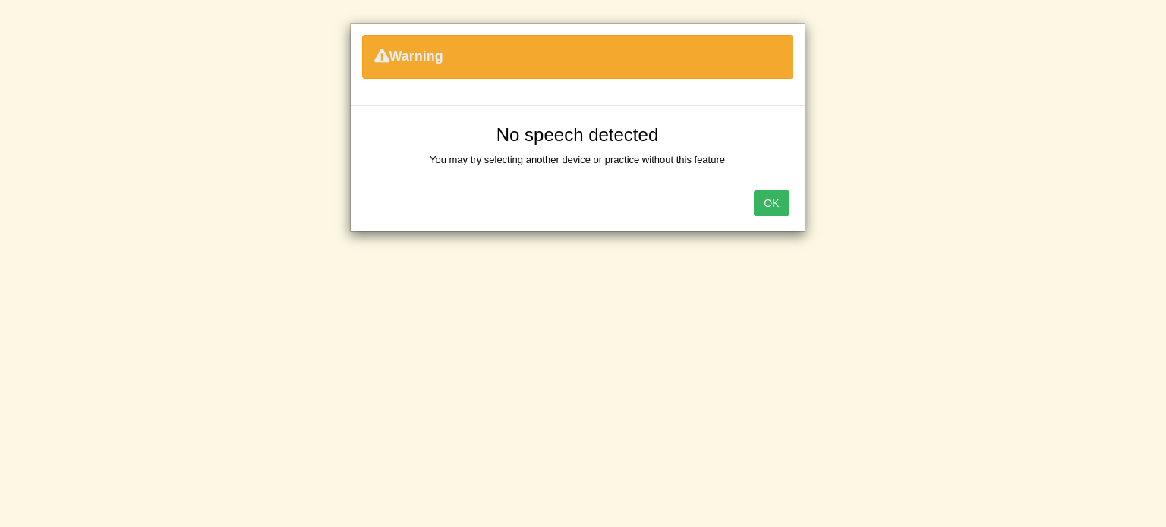
click at [780, 205] on button "OK" at bounding box center [771, 203] width 35 height 26
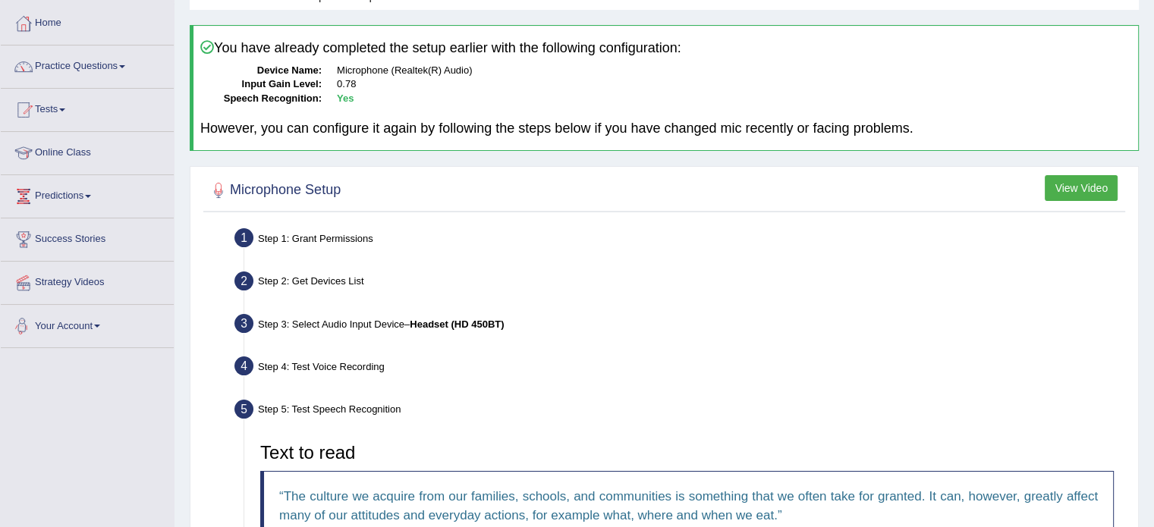
scroll to position [37, 0]
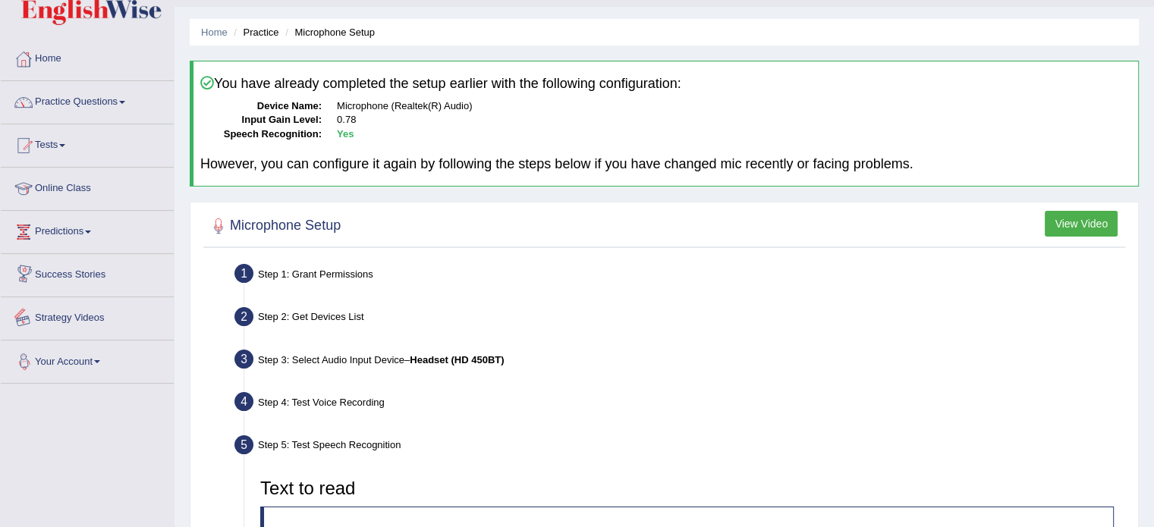
click at [87, 360] on link "Your Account" at bounding box center [87, 360] width 173 height 38
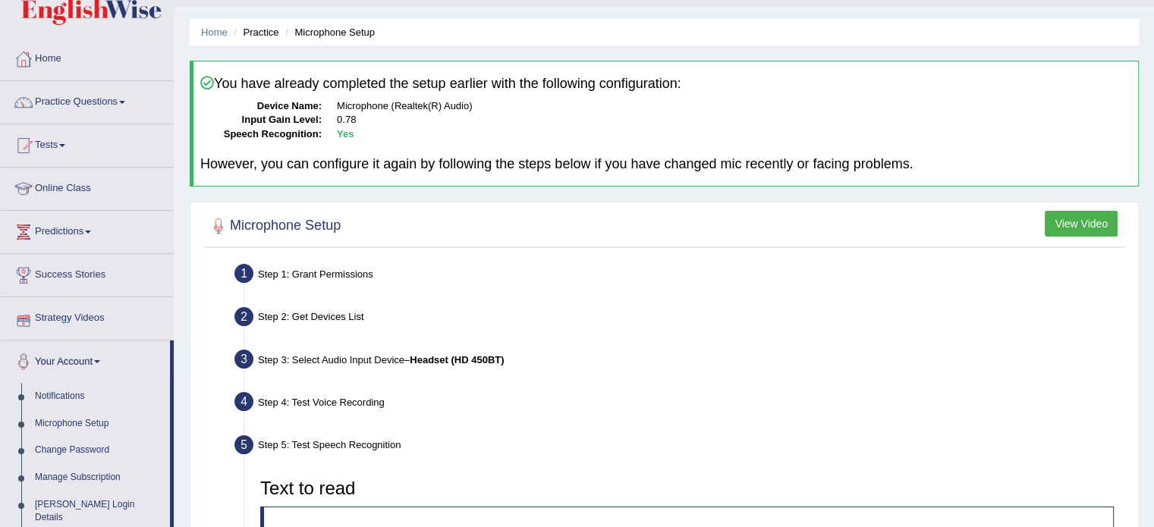
click at [62, 420] on link "Microphone Setup" at bounding box center [99, 424] width 142 height 27
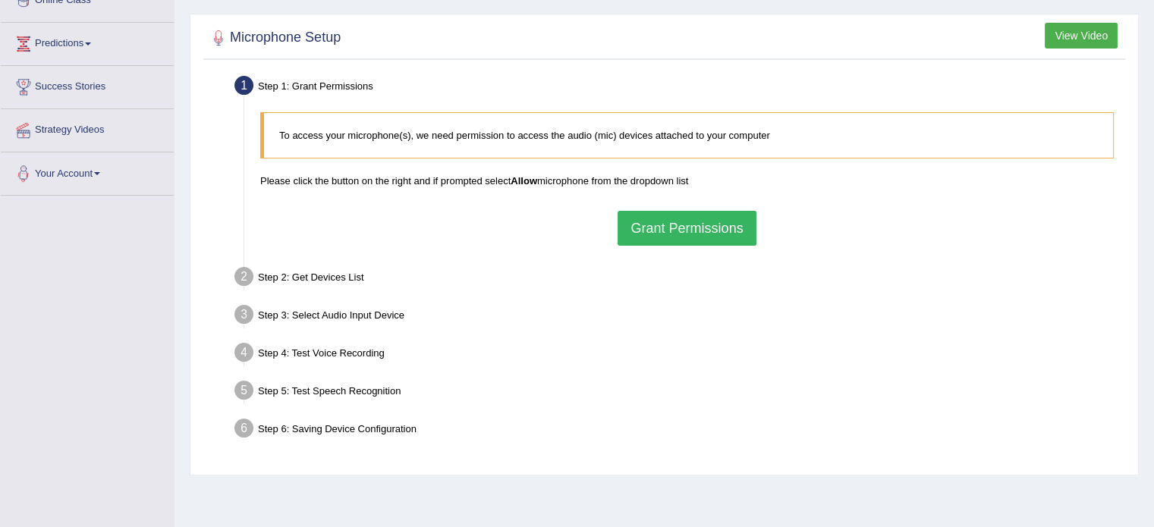
scroll to position [228, 0]
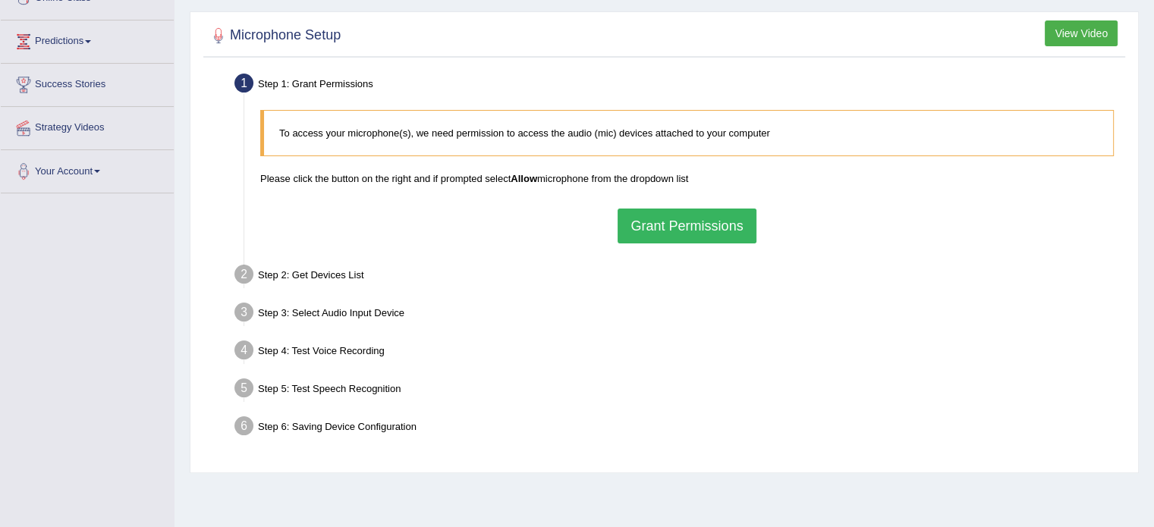
click at [686, 224] on button "Grant Permissions" at bounding box center [687, 226] width 138 height 35
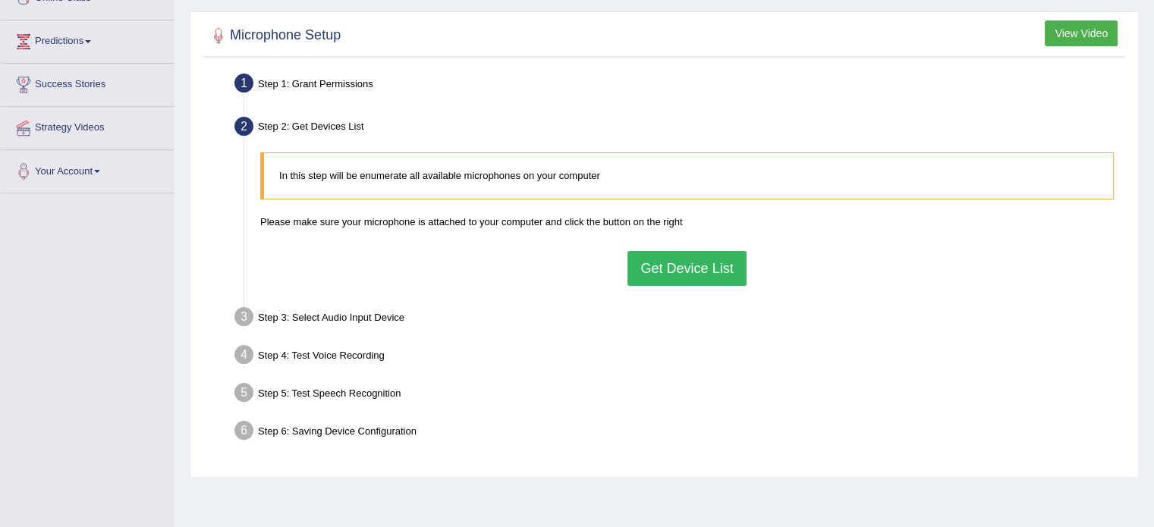
click at [687, 284] on div "In this step will be enumerate all available microphones on your computer Pleas…" at bounding box center [687, 219] width 869 height 148
click at [688, 260] on button "Get Device List" at bounding box center [687, 268] width 118 height 35
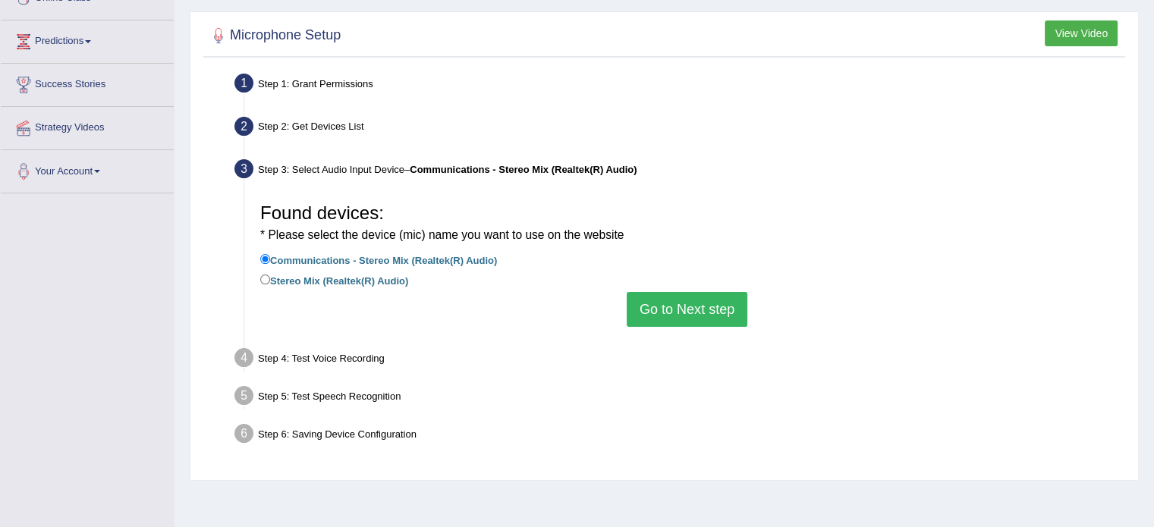
click at [684, 322] on button "Go to Next step" at bounding box center [687, 309] width 121 height 35
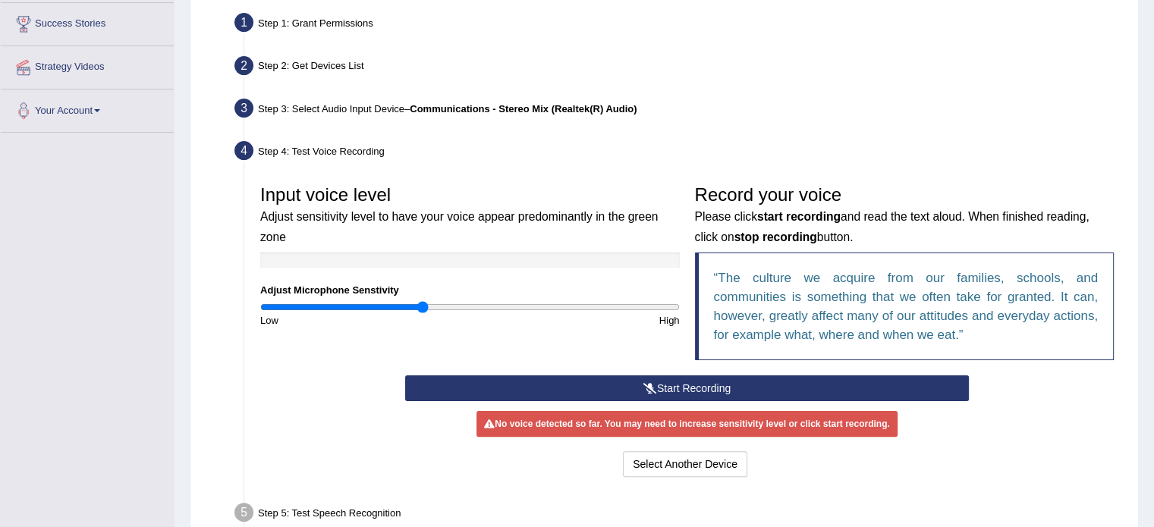
scroll to position [379, 0]
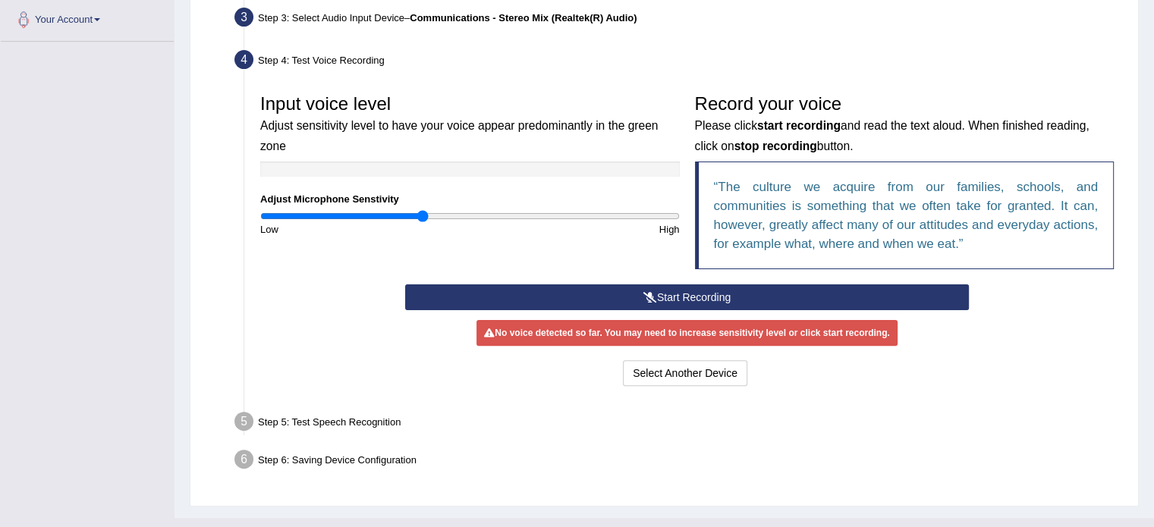
click at [750, 300] on button "Start Recording" at bounding box center [687, 298] width 564 height 26
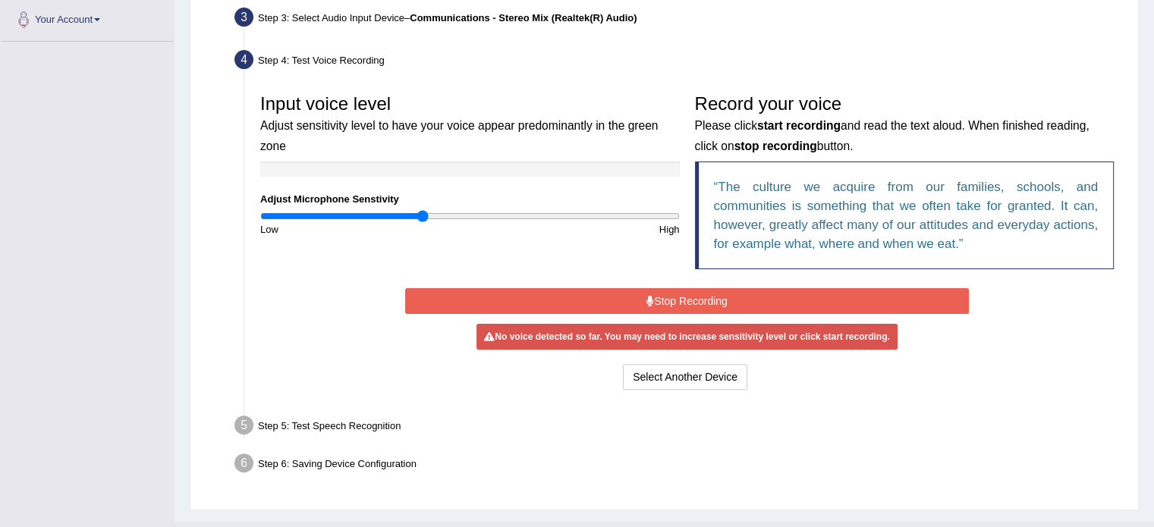
click at [750, 299] on button "Stop Recording" at bounding box center [687, 301] width 564 height 26
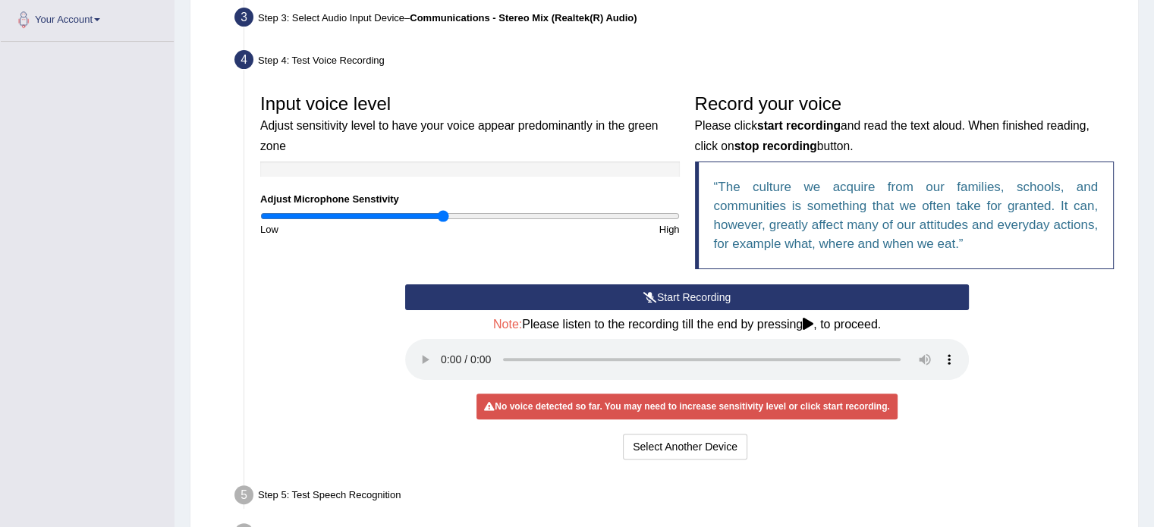
type input "0.88"
click at [441, 211] on input "range" at bounding box center [470, 216] width 420 height 12
click at [554, 294] on button "Start Recording" at bounding box center [687, 298] width 564 height 26
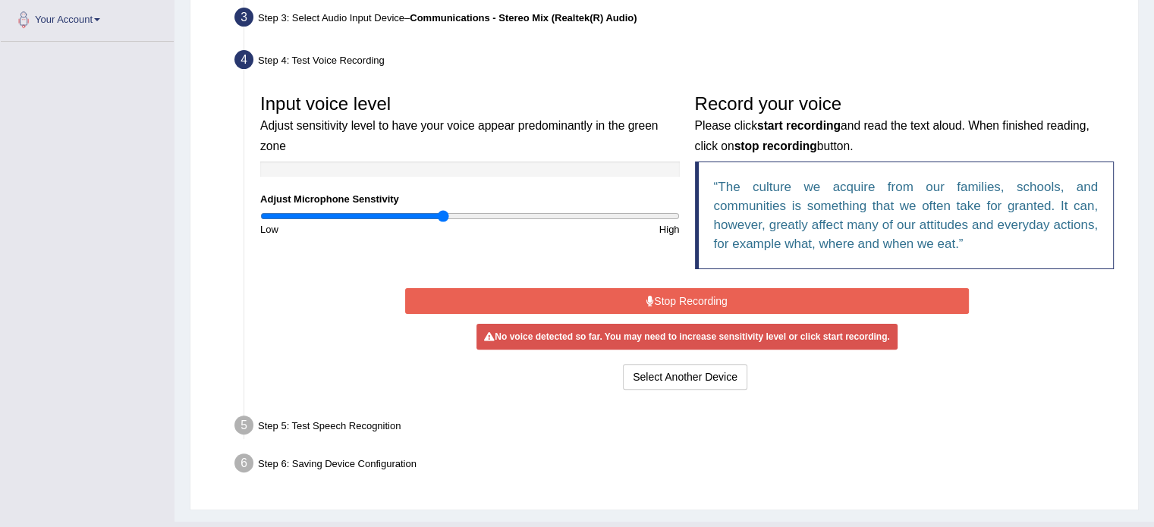
click at [652, 308] on button "Stop Recording" at bounding box center [687, 301] width 564 height 26
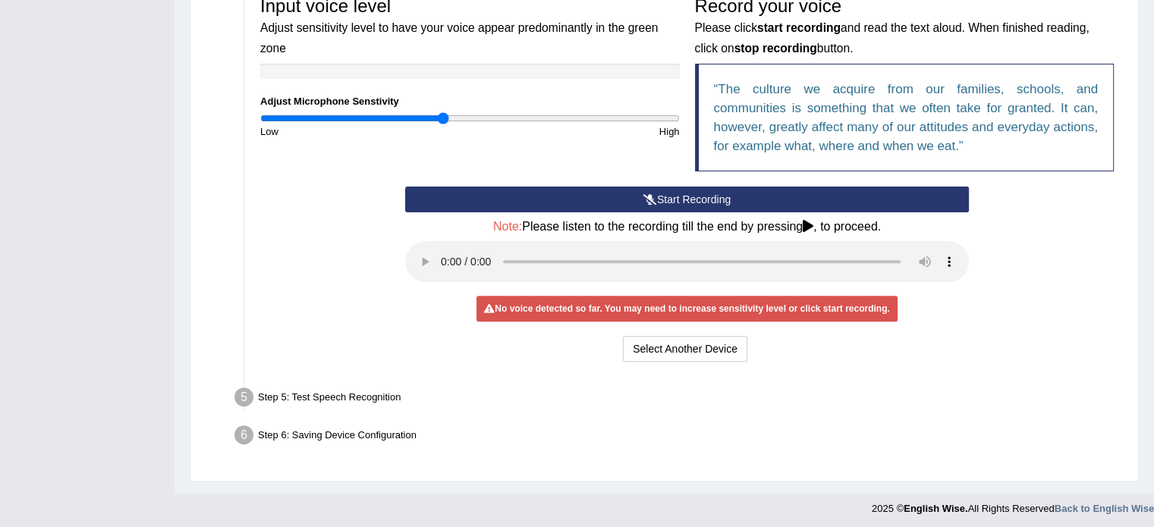
scroll to position [480, 0]
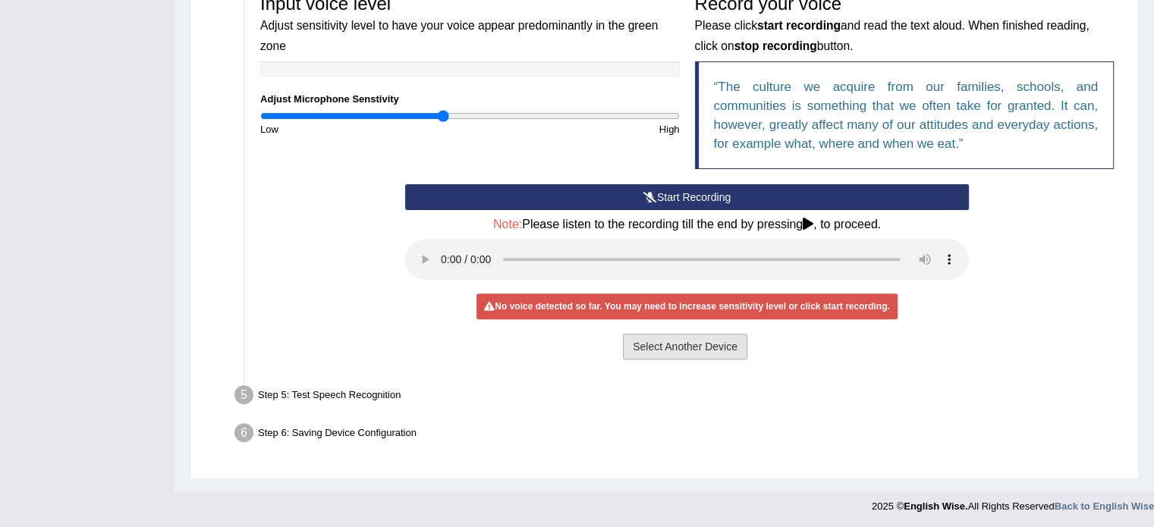
click at [659, 345] on button "Select Another Device" at bounding box center [685, 347] width 124 height 26
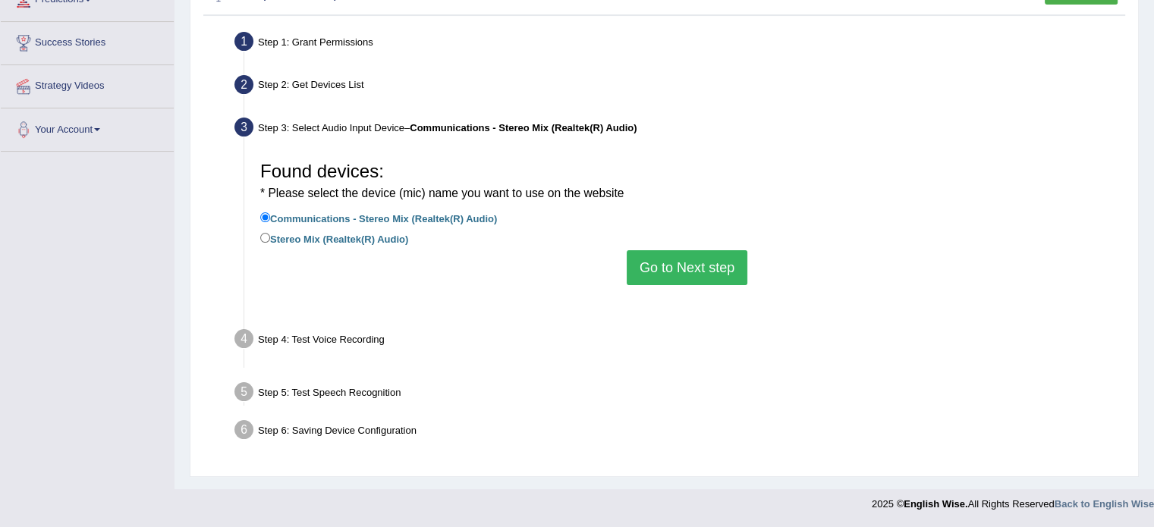
scroll to position [269, 0]
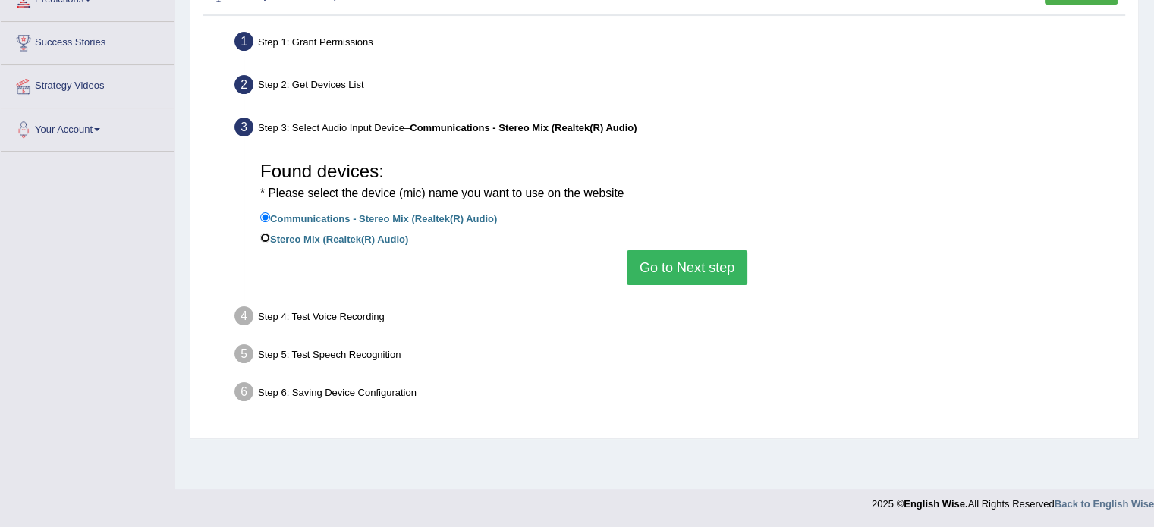
click at [269, 238] on input "Stereo Mix (Realtek(R) Audio)" at bounding box center [265, 238] width 10 height 10
radio input "true"
click at [264, 218] on input "Communications - Stereo Mix (Realtek(R) Audio)" at bounding box center [265, 217] width 10 height 10
radio input "true"
click at [123, 121] on link "Your Account" at bounding box center [87, 128] width 173 height 38
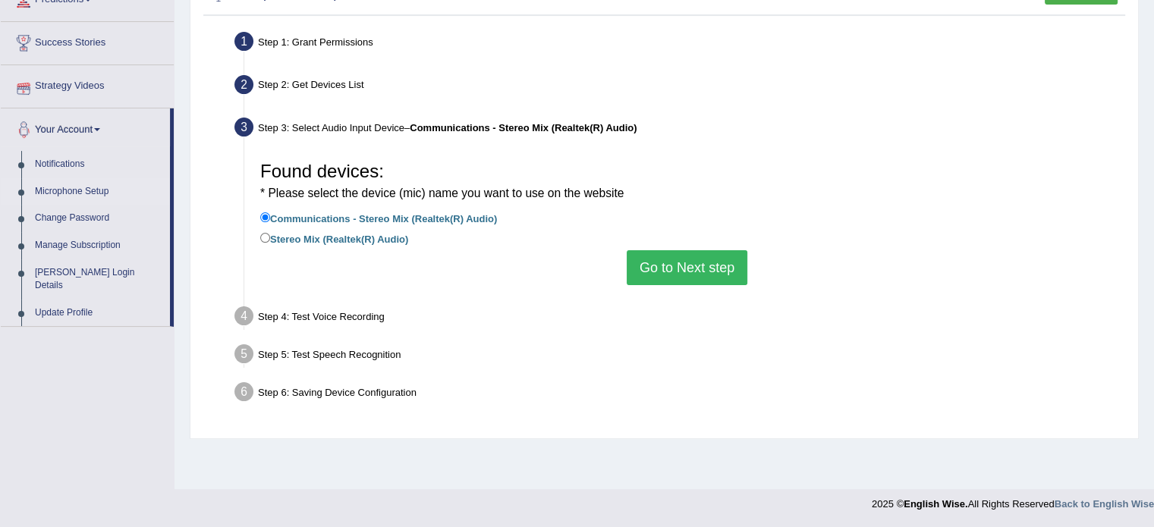
click at [81, 192] on link "Microphone Setup" at bounding box center [99, 191] width 142 height 27
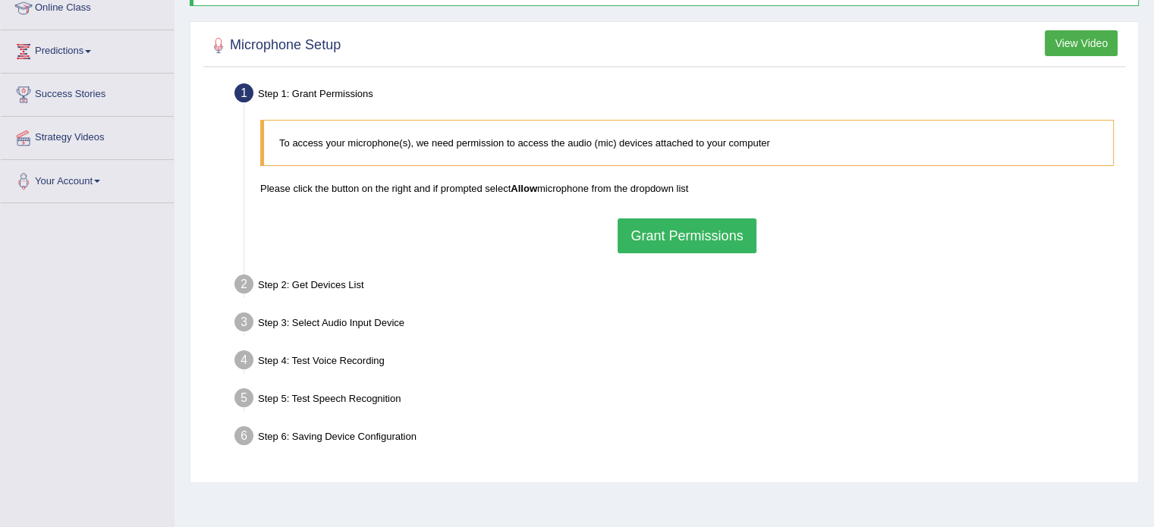
scroll to position [228, 0]
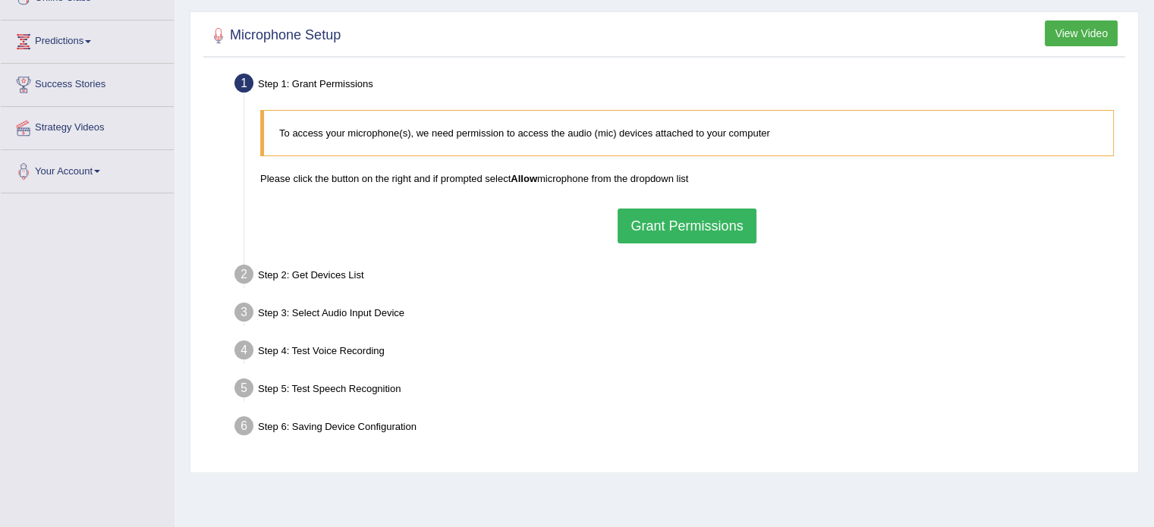
click at [729, 219] on button "Grant Permissions" at bounding box center [687, 226] width 138 height 35
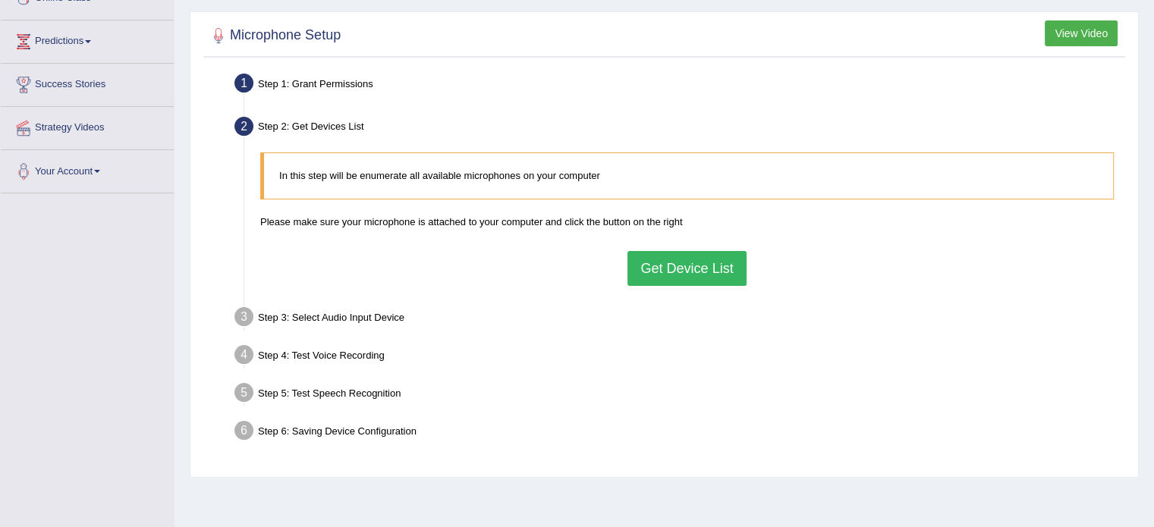
click at [703, 260] on button "Get Device List" at bounding box center [687, 268] width 118 height 35
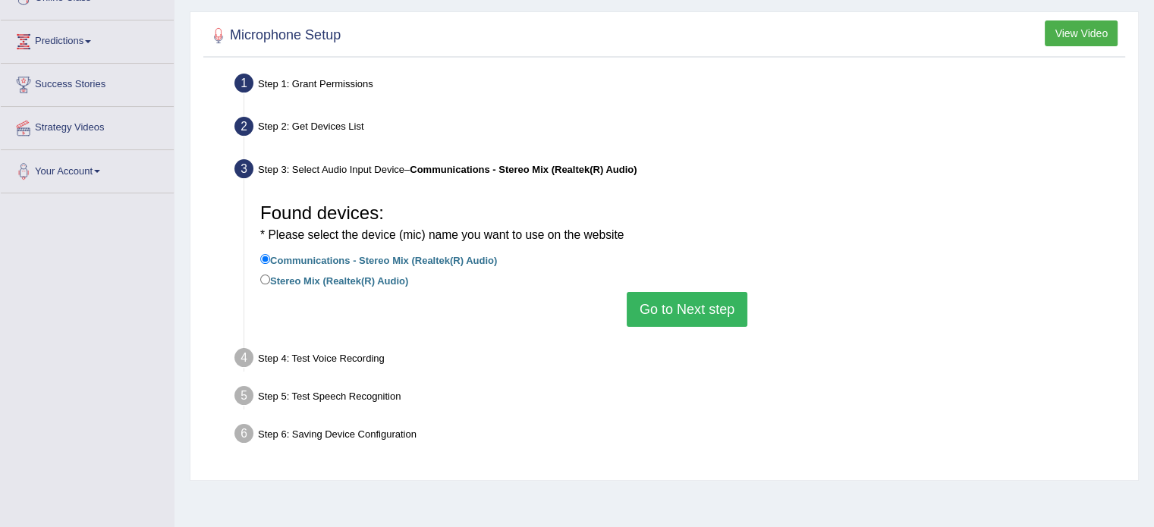
scroll to position [269, 0]
